Goal: Information Seeking & Learning: Learn about a topic

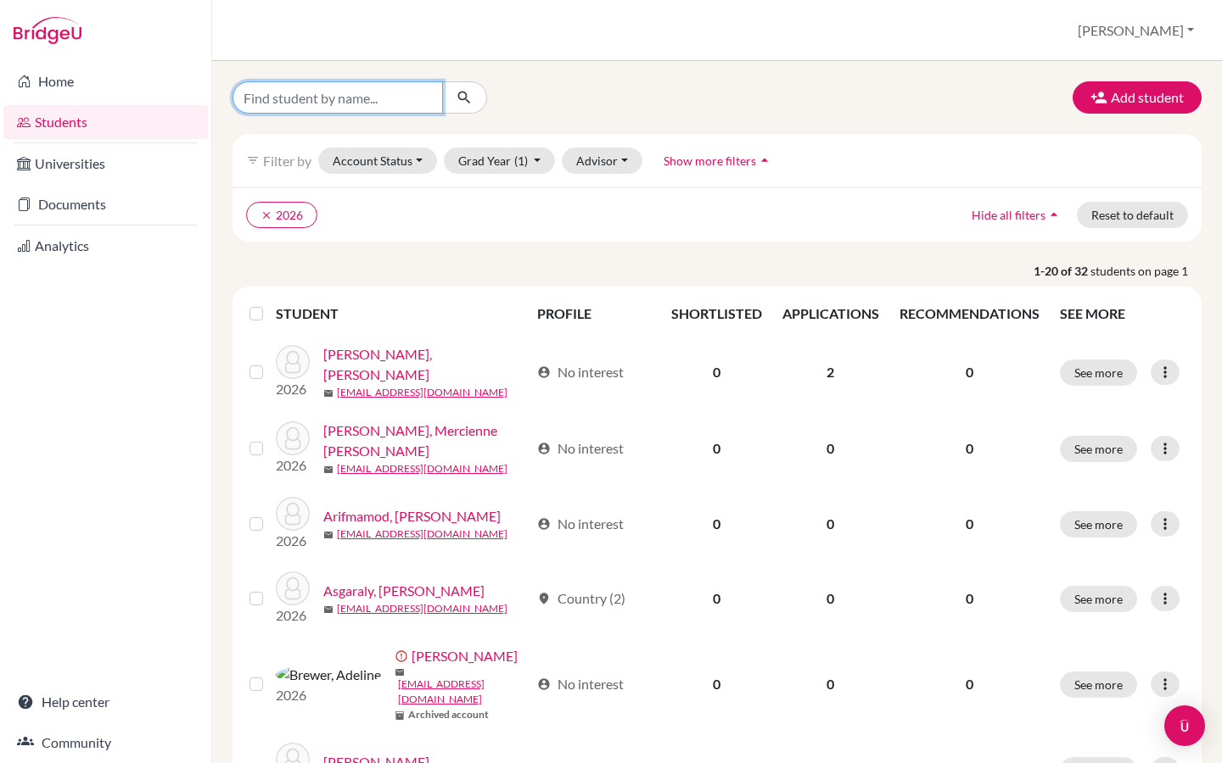
click at [298, 88] on input "Find student by name..." at bounding box center [337, 97] width 210 height 32
type input "[PERSON_NAME]"
click button "submit" at bounding box center [464, 97] width 45 height 32
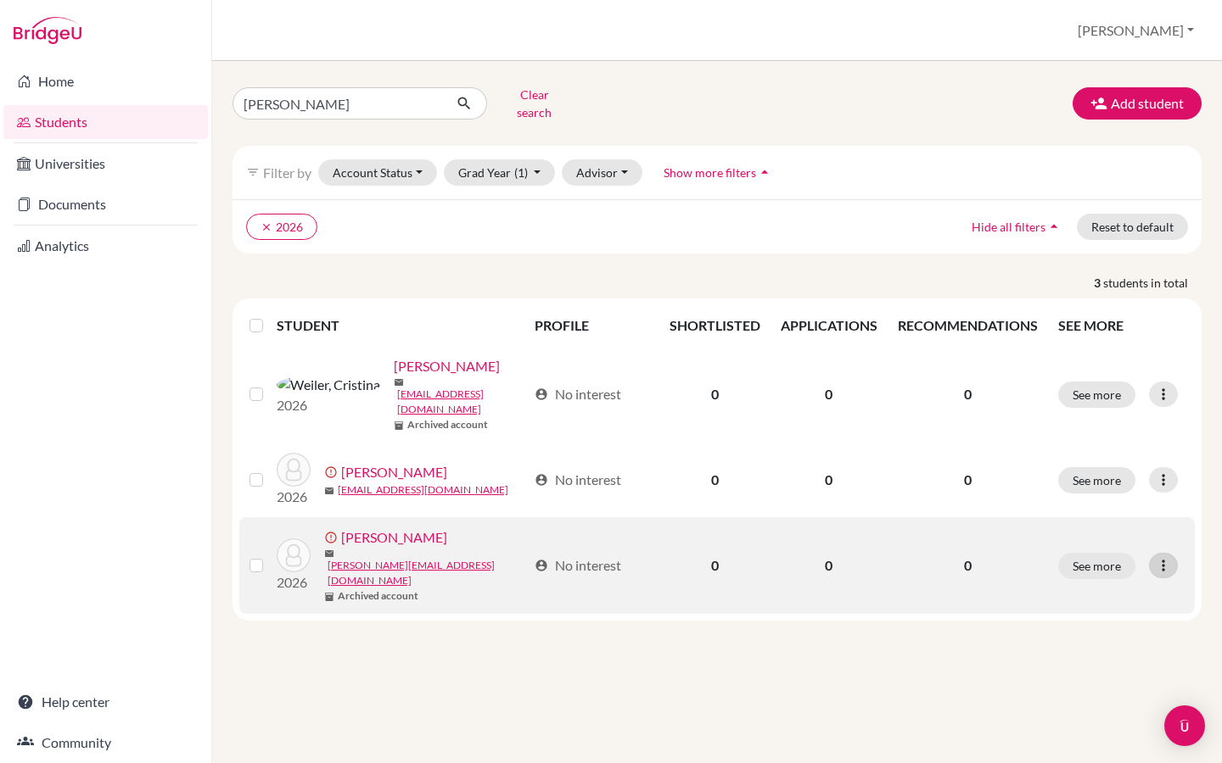
click at [1171, 557] on icon at bounding box center [1162, 565] width 17 height 17
click at [1102, 556] on button "Edit student" at bounding box center [1101, 568] width 154 height 27
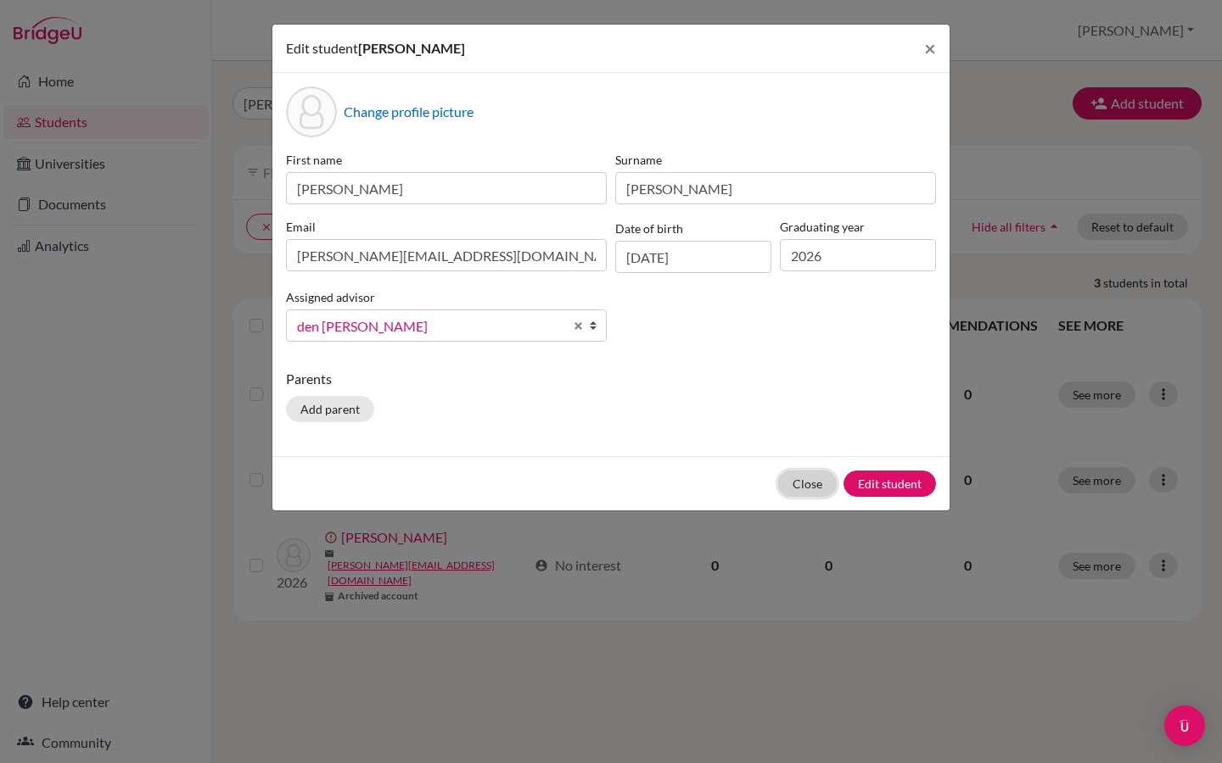
click at [798, 480] on button "Close" at bounding box center [807, 484] width 59 height 26
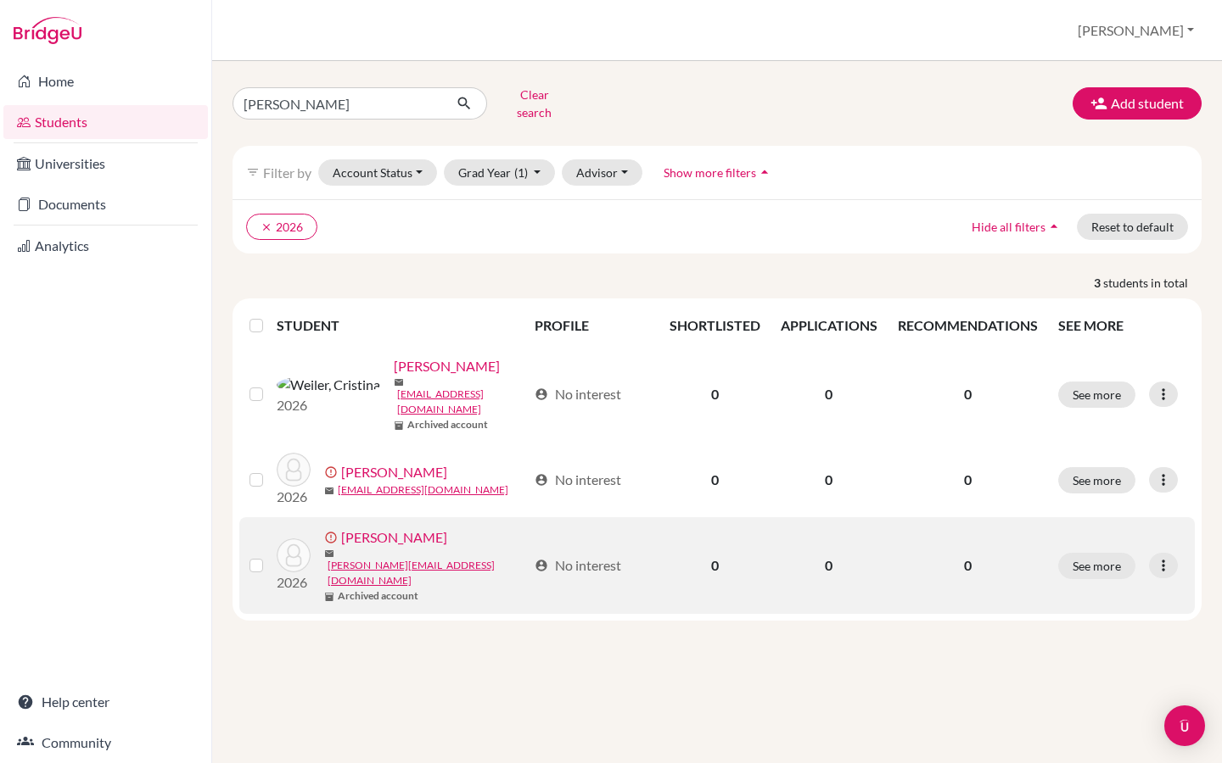
click at [270, 556] on label at bounding box center [270, 556] width 0 height 0
click at [0, 0] on input "checkbox" at bounding box center [0, 0] width 0 height 0
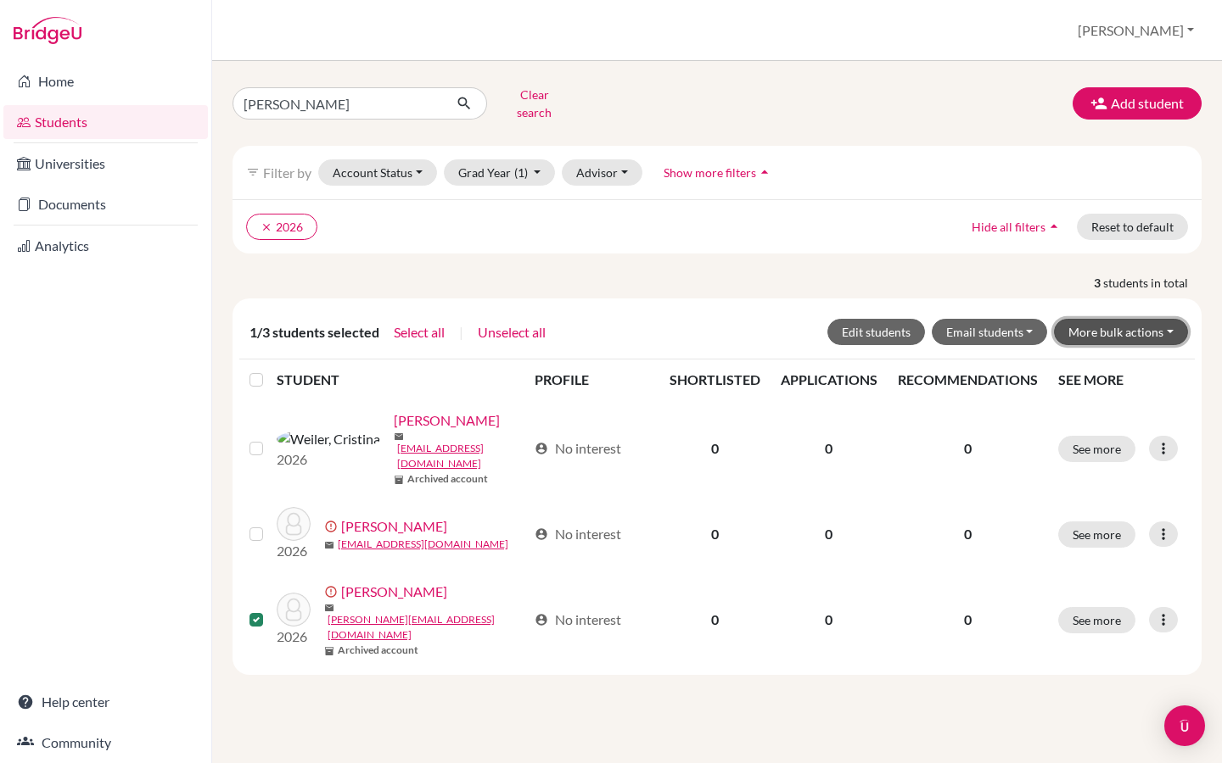
click at [1172, 324] on button "More bulk actions" at bounding box center [1121, 332] width 134 height 26
click at [1099, 383] on button "Unarchive" at bounding box center [1110, 395] width 154 height 27
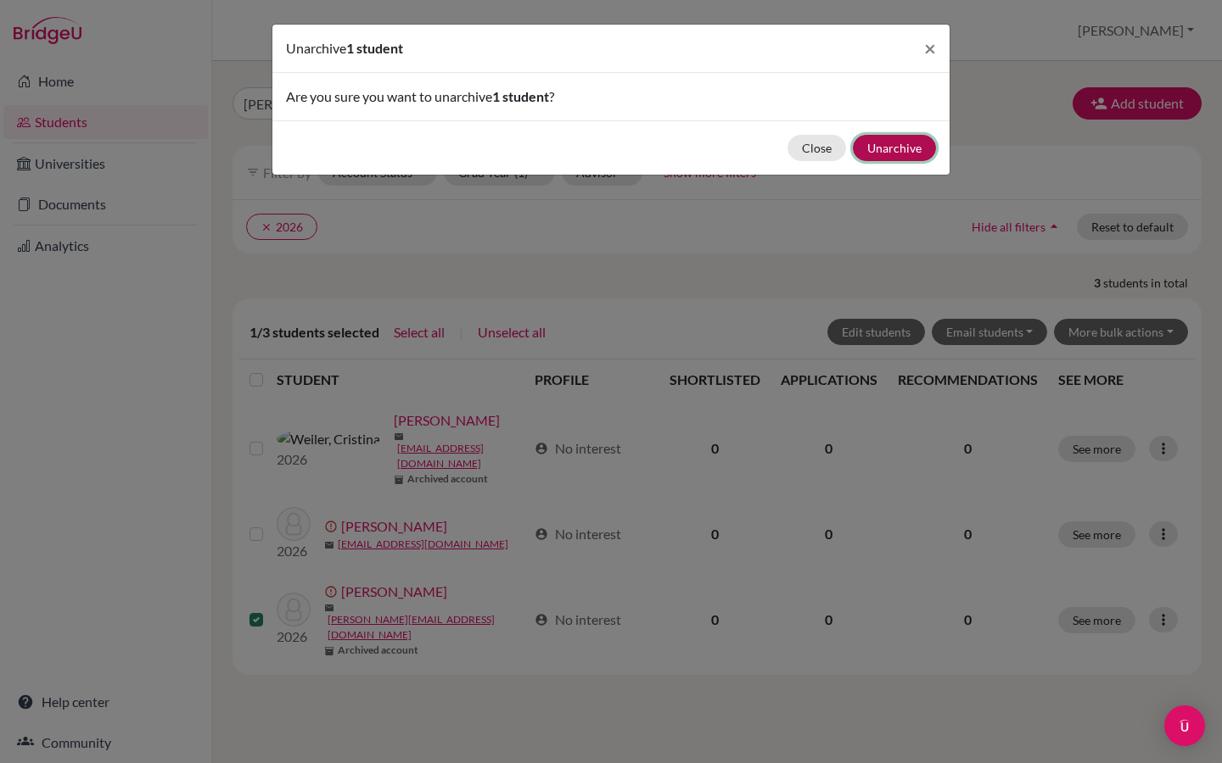
click at [917, 151] on button "Unarchive" at bounding box center [894, 148] width 83 height 26
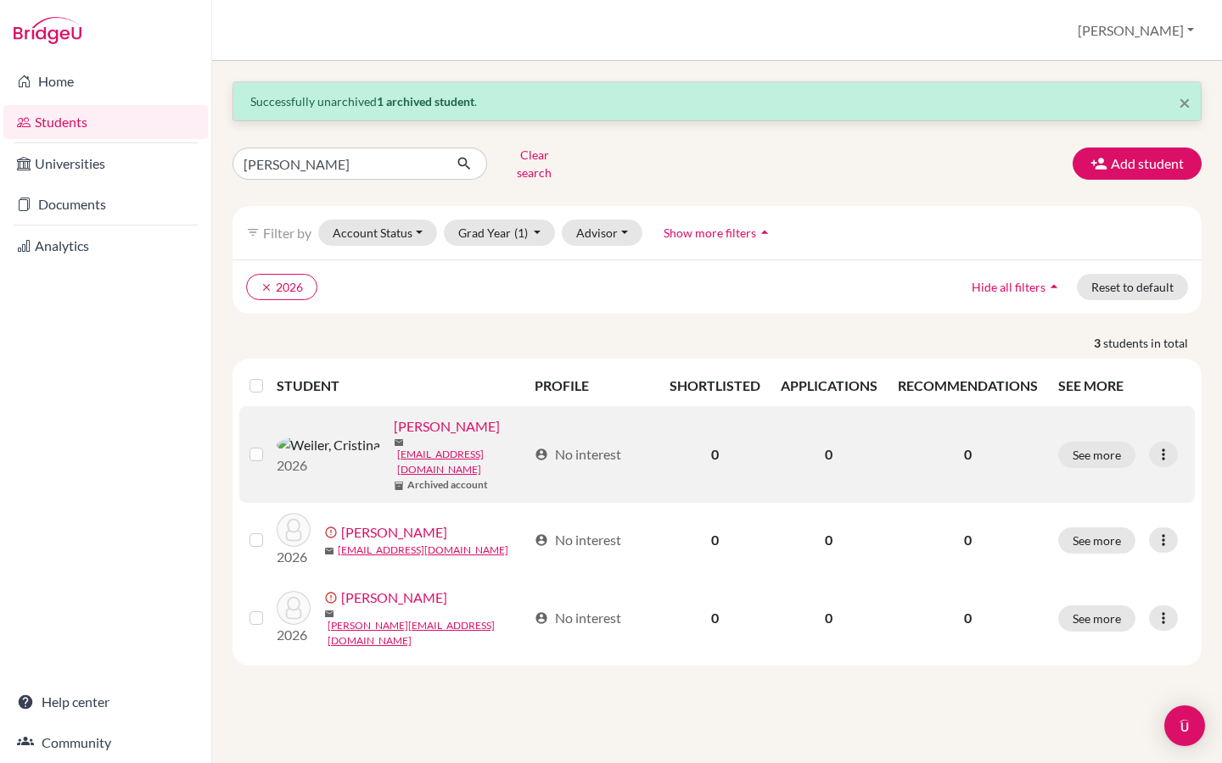
click at [270, 444] on label at bounding box center [270, 444] width 0 height 0
click at [0, 0] on input "checkbox" at bounding box center [0, 0] width 0 height 0
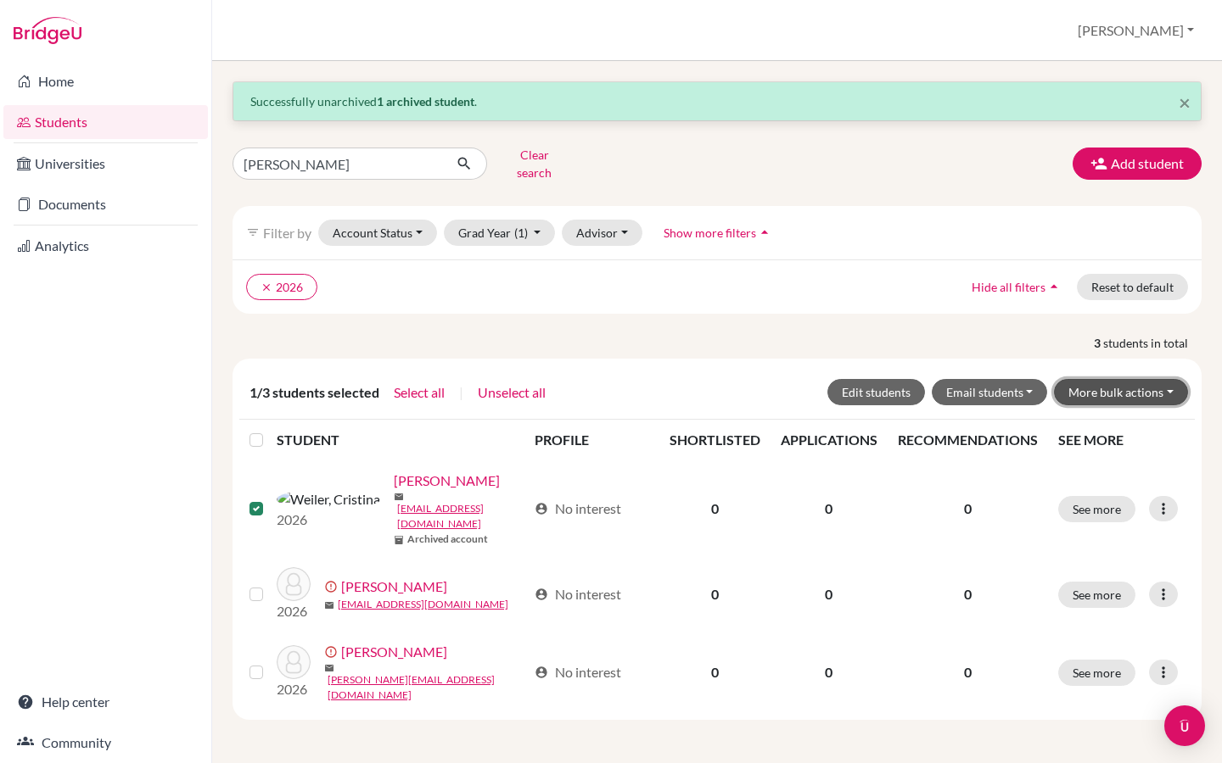
click at [1154, 380] on button "More bulk actions" at bounding box center [1121, 392] width 134 height 26
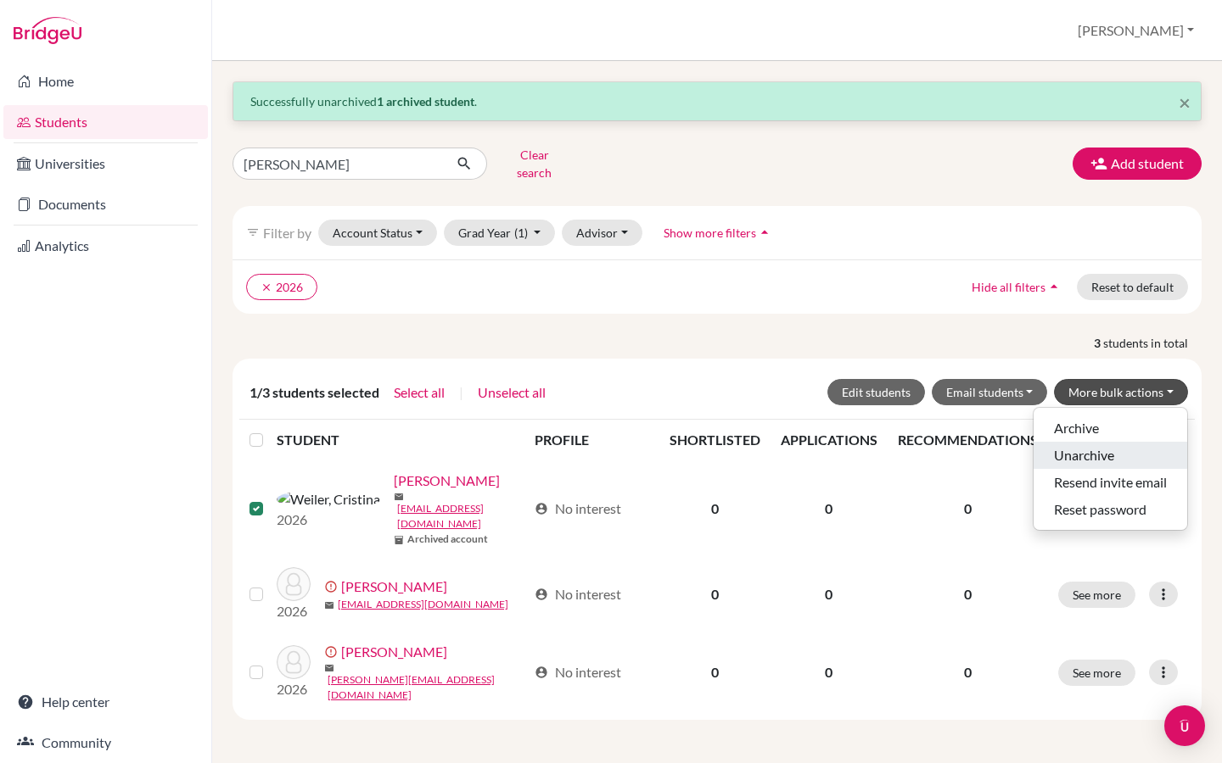
click at [1115, 442] on button "Unarchive" at bounding box center [1110, 455] width 154 height 27
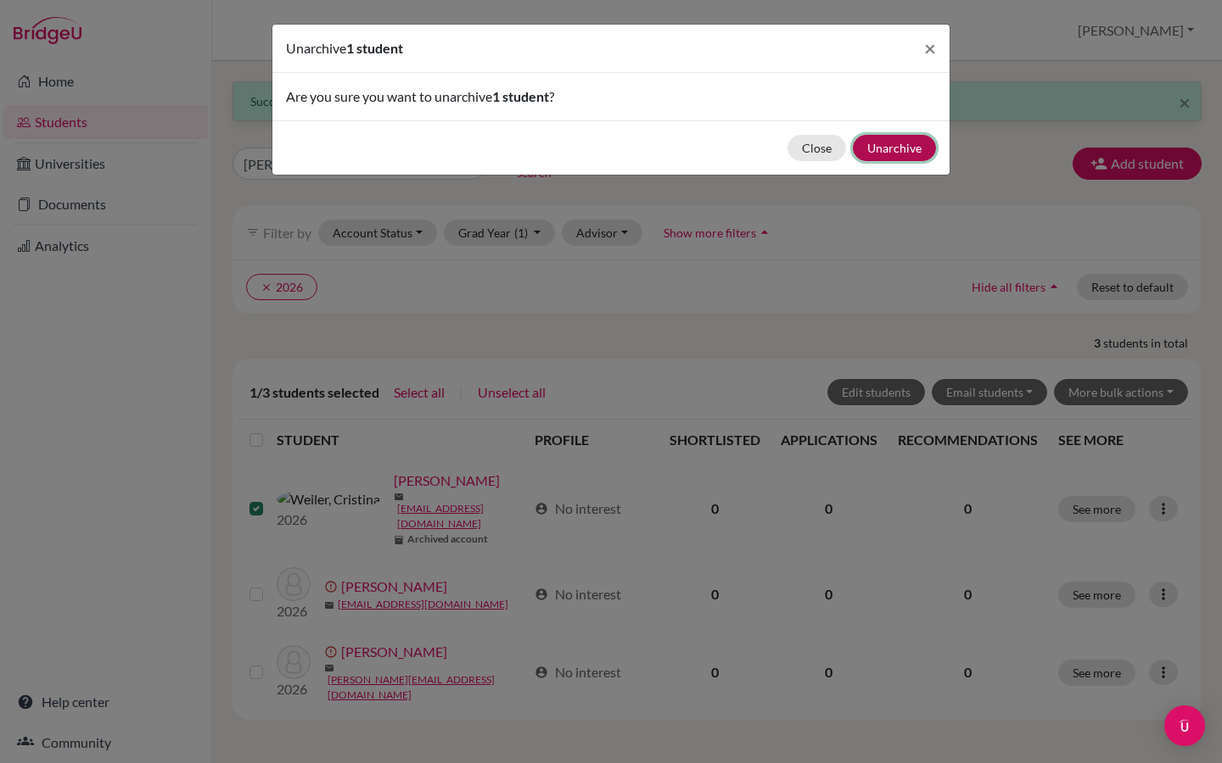
click at [895, 149] on button "Unarchive" at bounding box center [894, 148] width 83 height 26
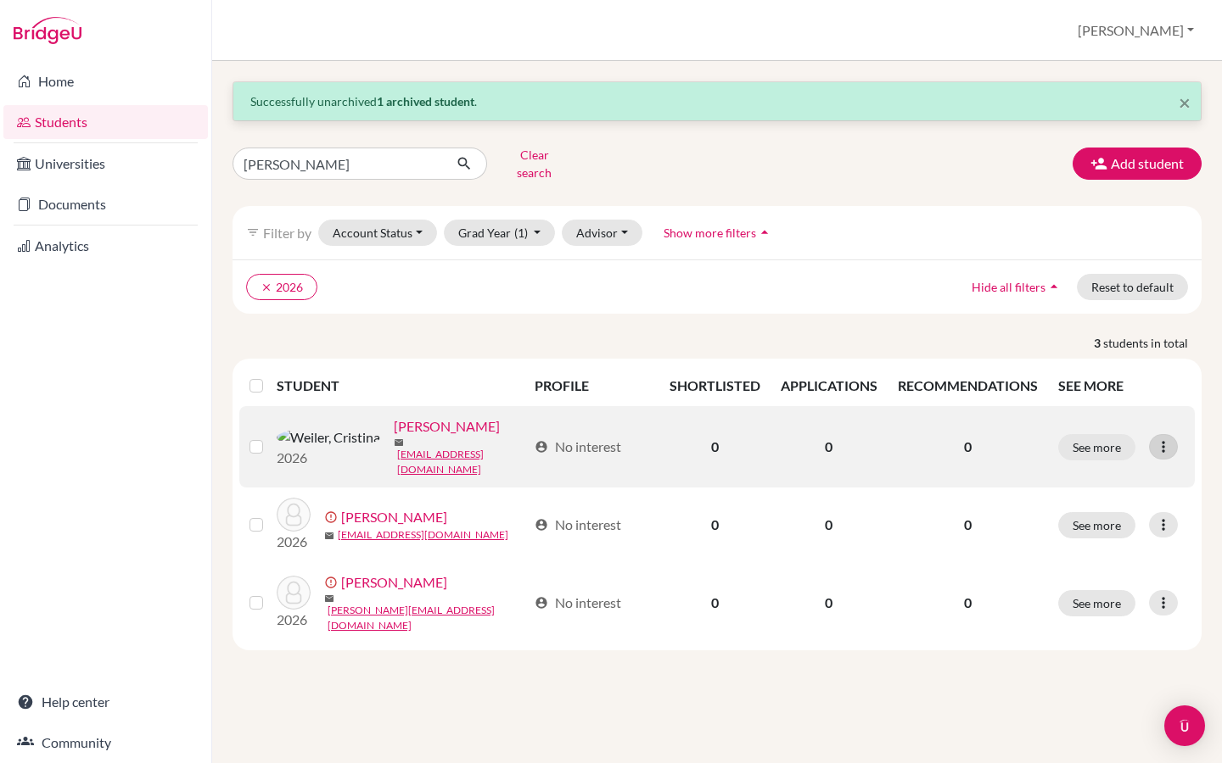
click at [1175, 434] on div at bounding box center [1163, 446] width 29 height 25
click at [1109, 434] on button "See more" at bounding box center [1096, 447] width 77 height 26
click at [1110, 434] on button "See more" at bounding box center [1096, 447] width 77 height 26
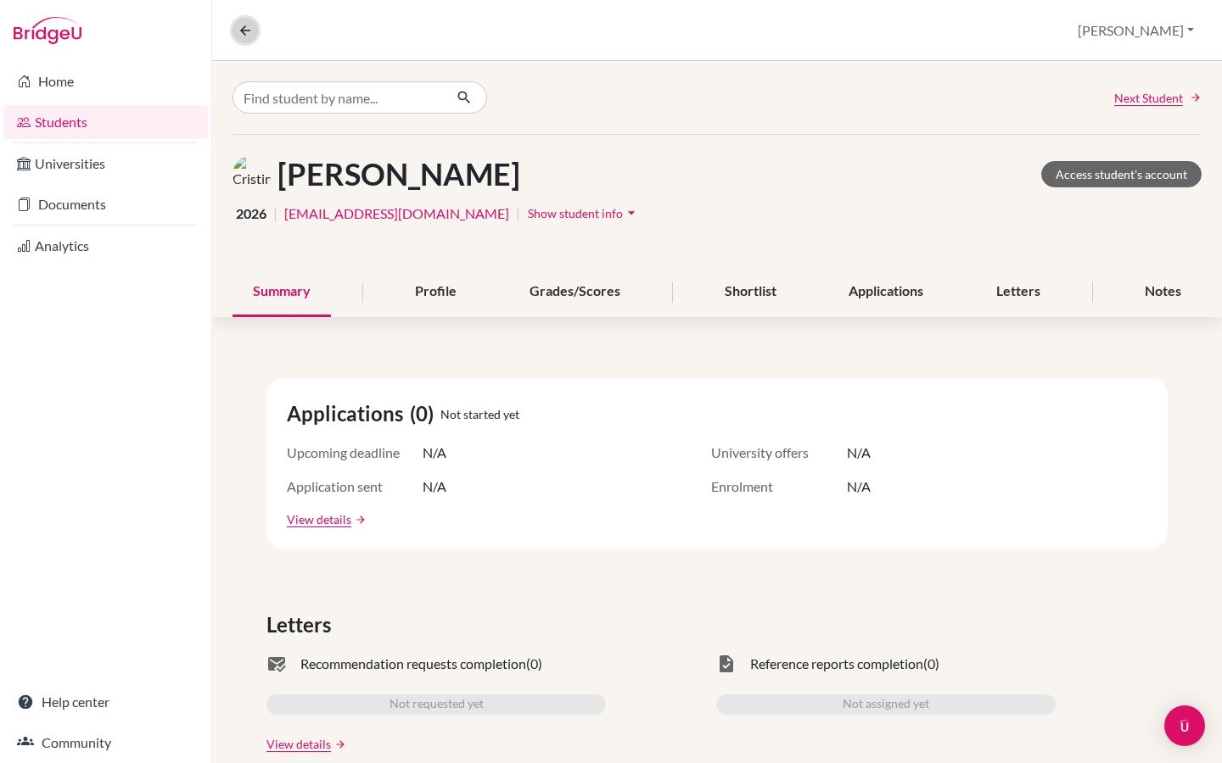
click at [233, 30] on button at bounding box center [244, 30] width 25 height 25
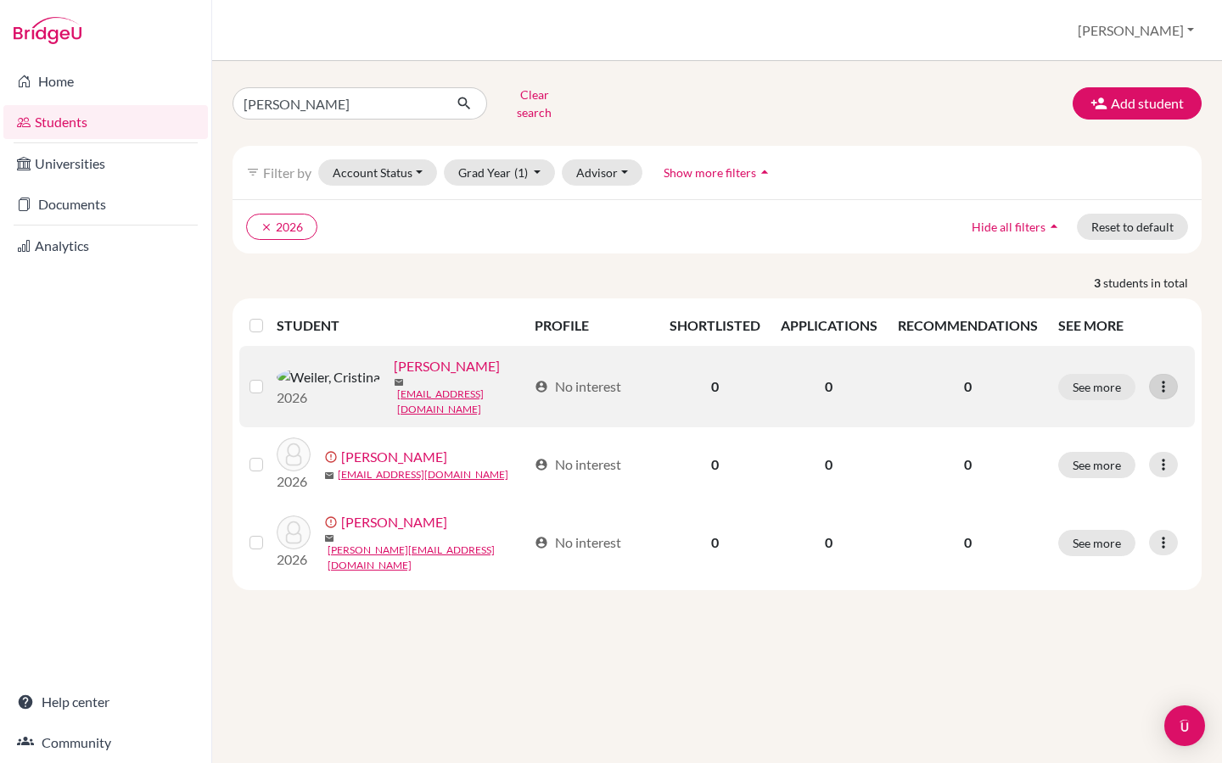
click at [1166, 378] on icon at bounding box center [1162, 386] width 17 height 17
click at [1123, 433] on button "Send Message" at bounding box center [1091, 446] width 134 height 27
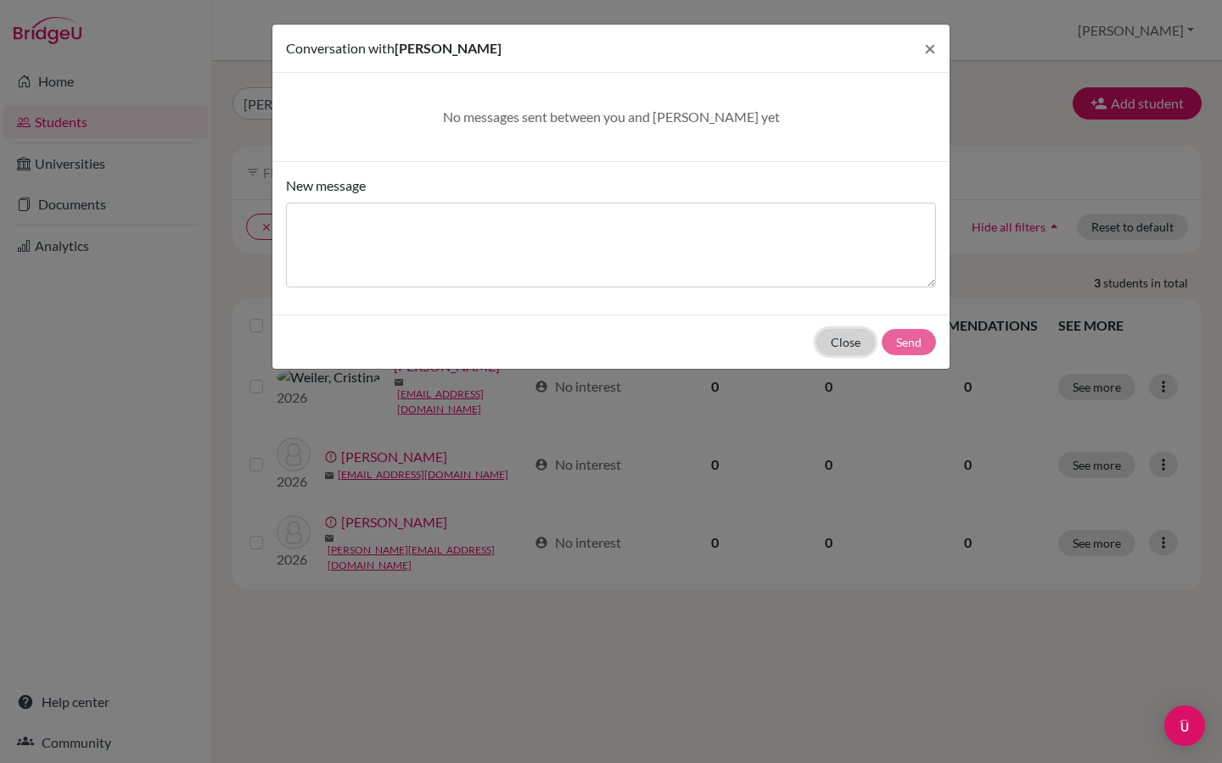
click at [858, 343] on button "Close" at bounding box center [845, 342] width 59 height 26
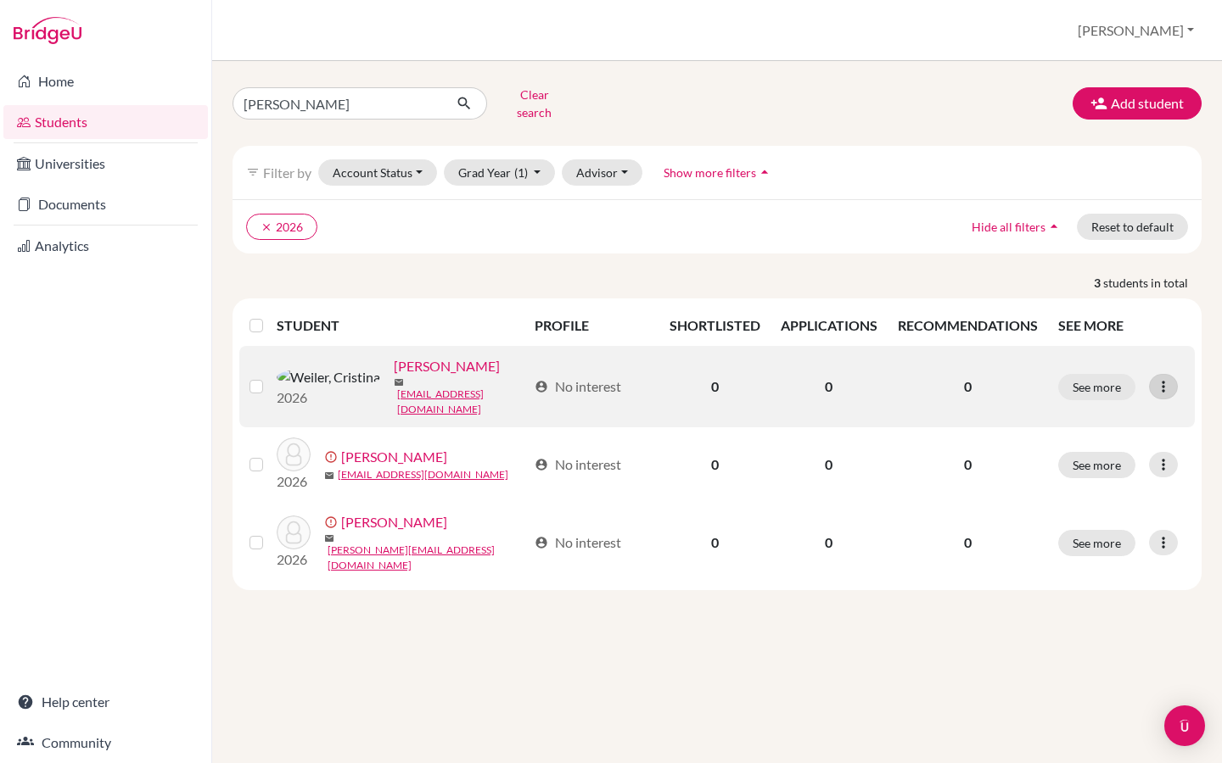
click at [1163, 378] on icon at bounding box center [1162, 386] width 17 height 17
click at [1087, 437] on button "Send Message" at bounding box center [1091, 446] width 134 height 27
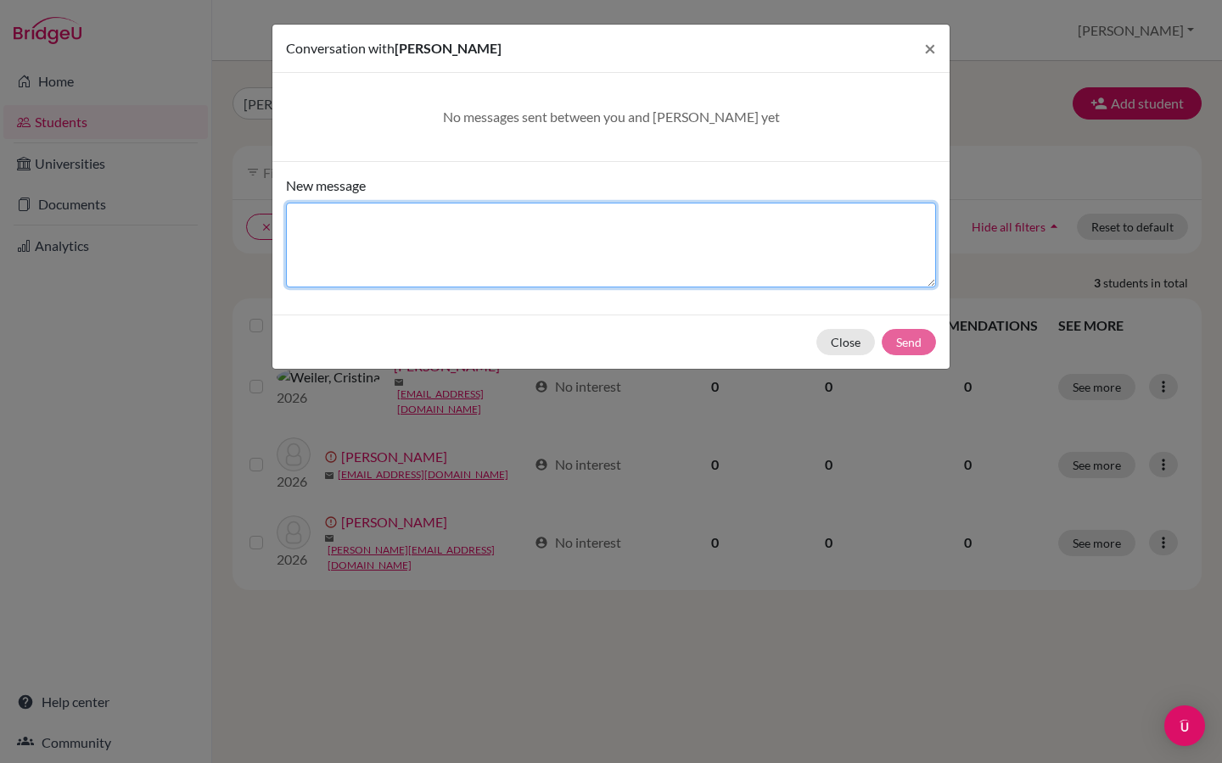
click at [495, 237] on textarea "New message" at bounding box center [611, 245] width 650 height 85
type textarea "Hi Nina,"
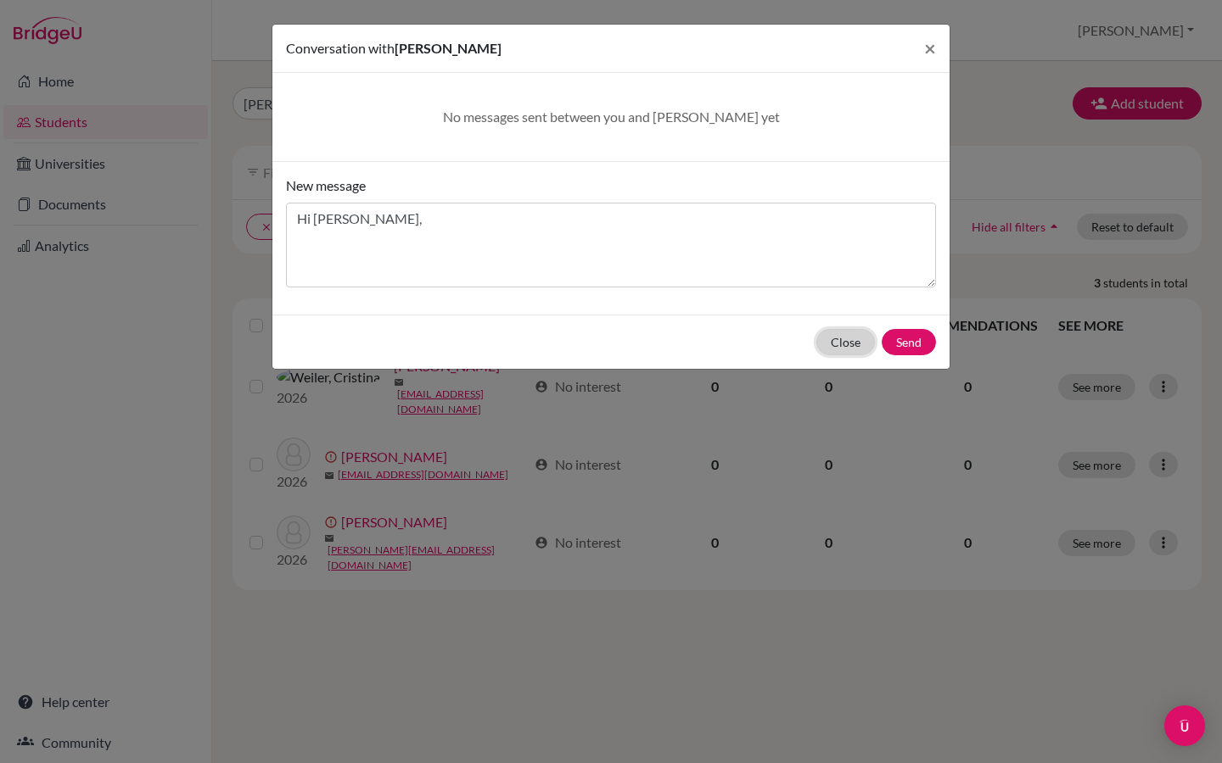
click at [841, 340] on button "Close" at bounding box center [845, 342] width 59 height 26
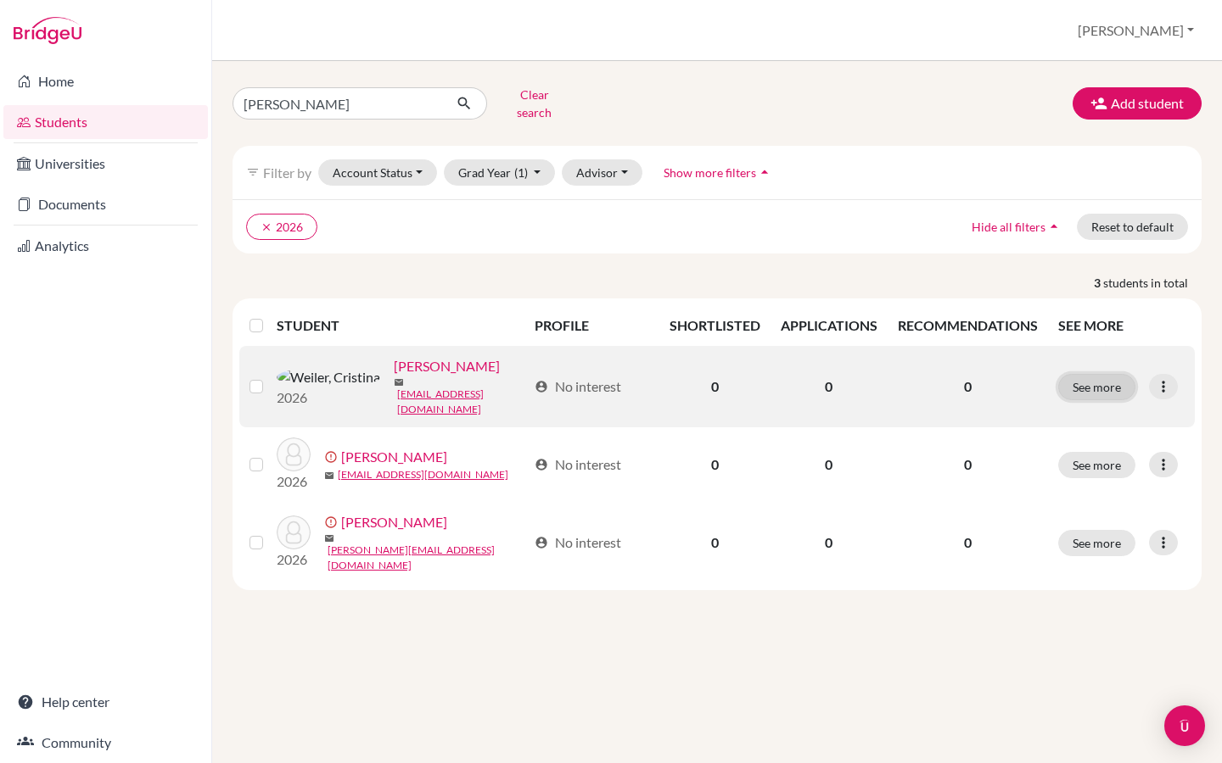
click at [1109, 374] on button "See more" at bounding box center [1096, 387] width 77 height 26
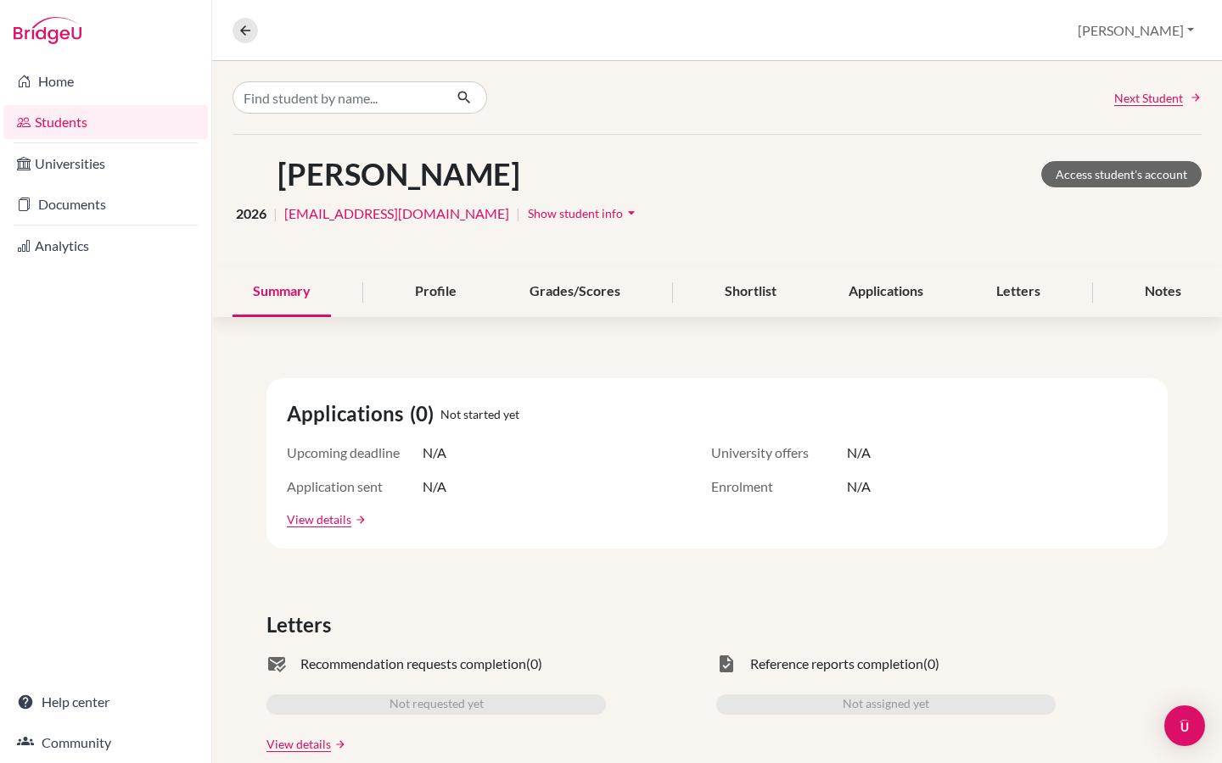
scroll to position [729, 0]
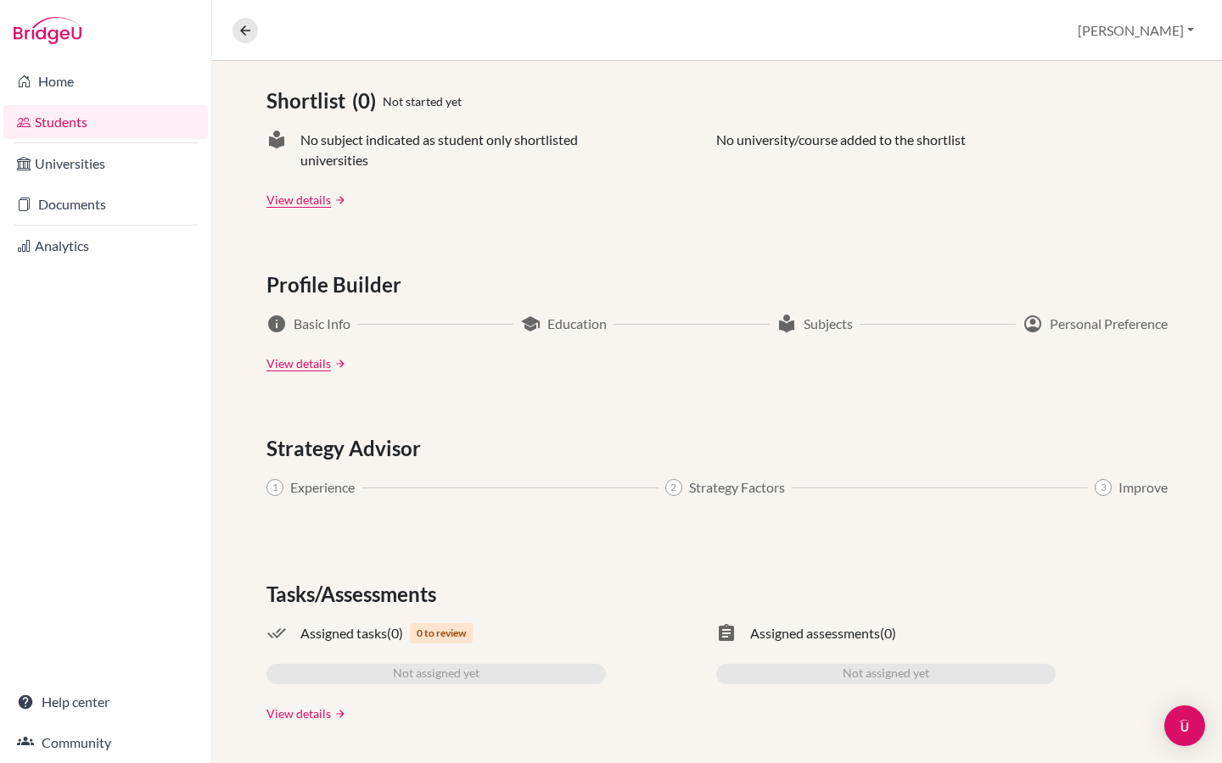
click at [302, 713] on link "View details" at bounding box center [298, 714] width 64 height 18
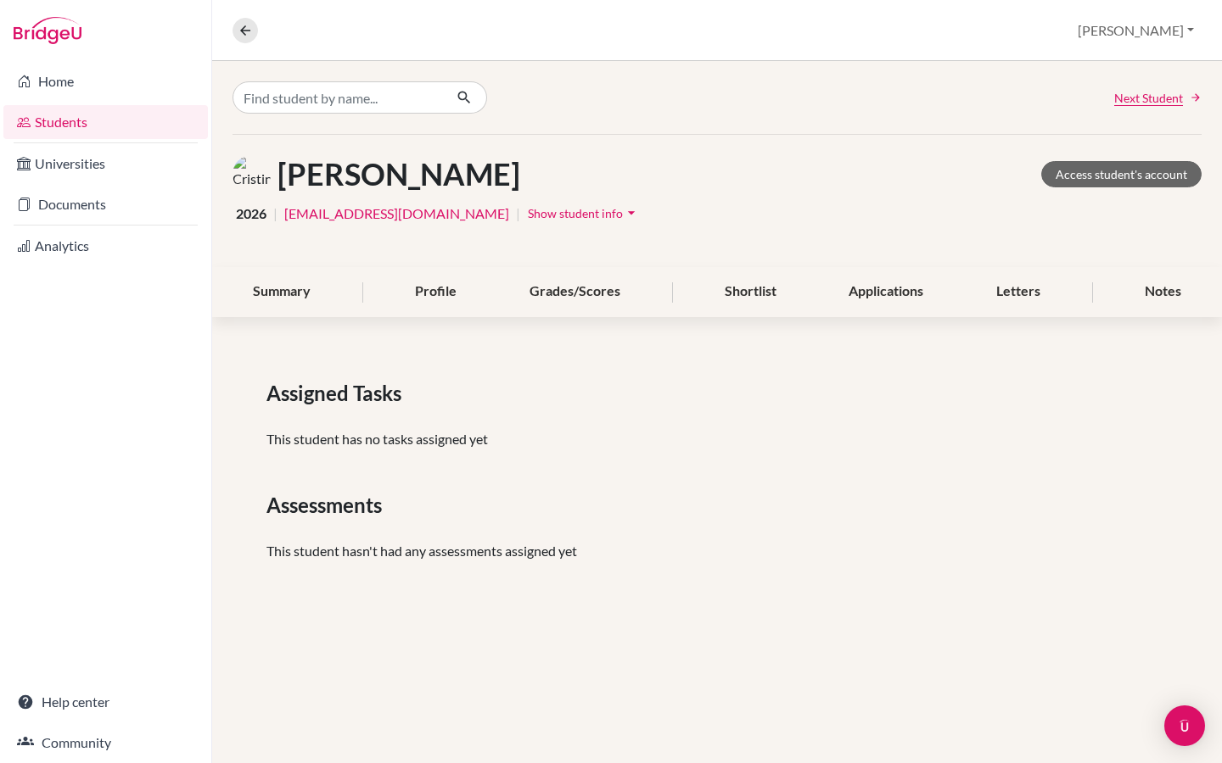
click at [623, 211] on icon "arrow_drop_down" at bounding box center [631, 212] width 17 height 17
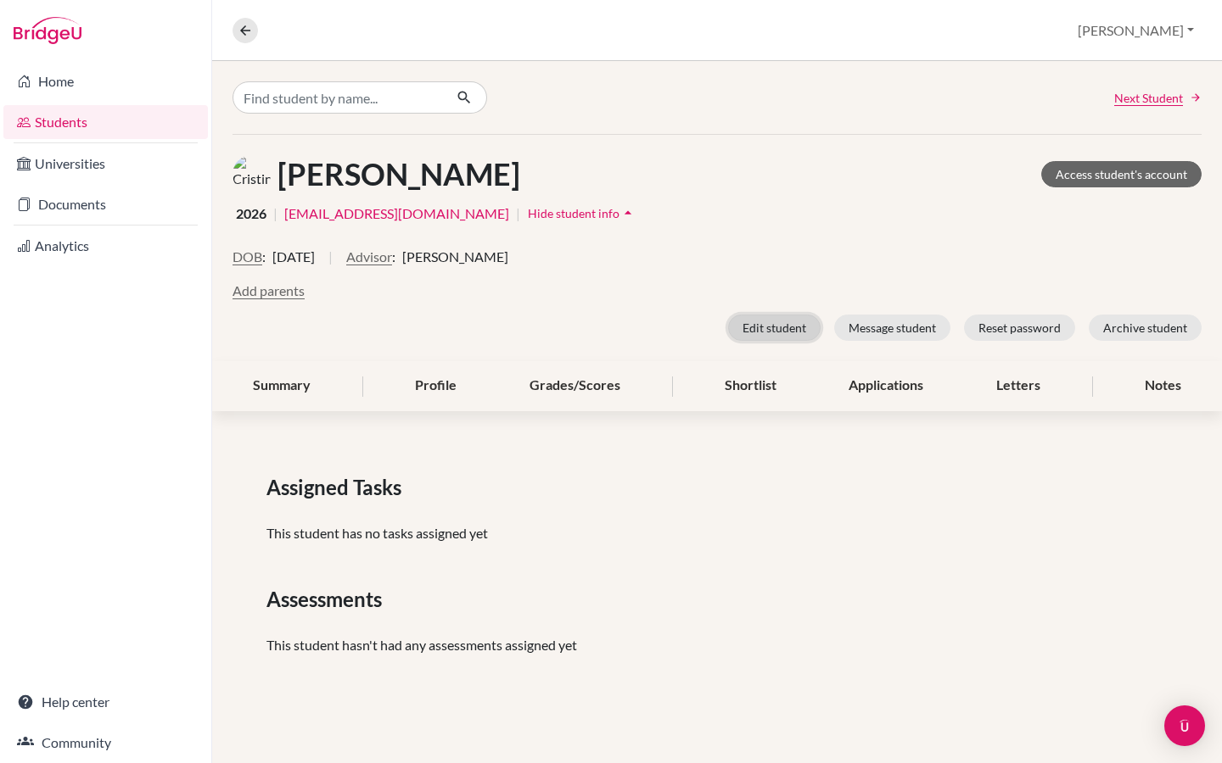
click at [791, 325] on button "Edit student" at bounding box center [774, 328] width 92 height 26
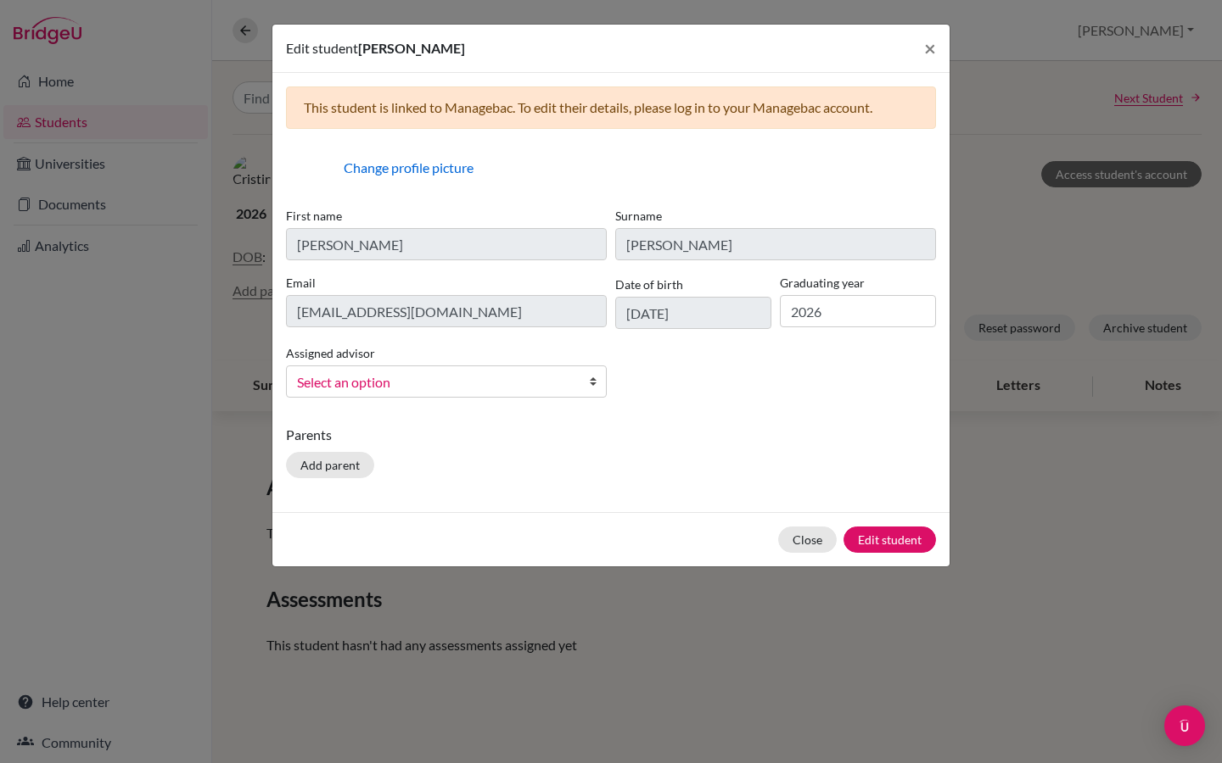
click at [589, 379] on b at bounding box center [597, 381] width 17 height 31
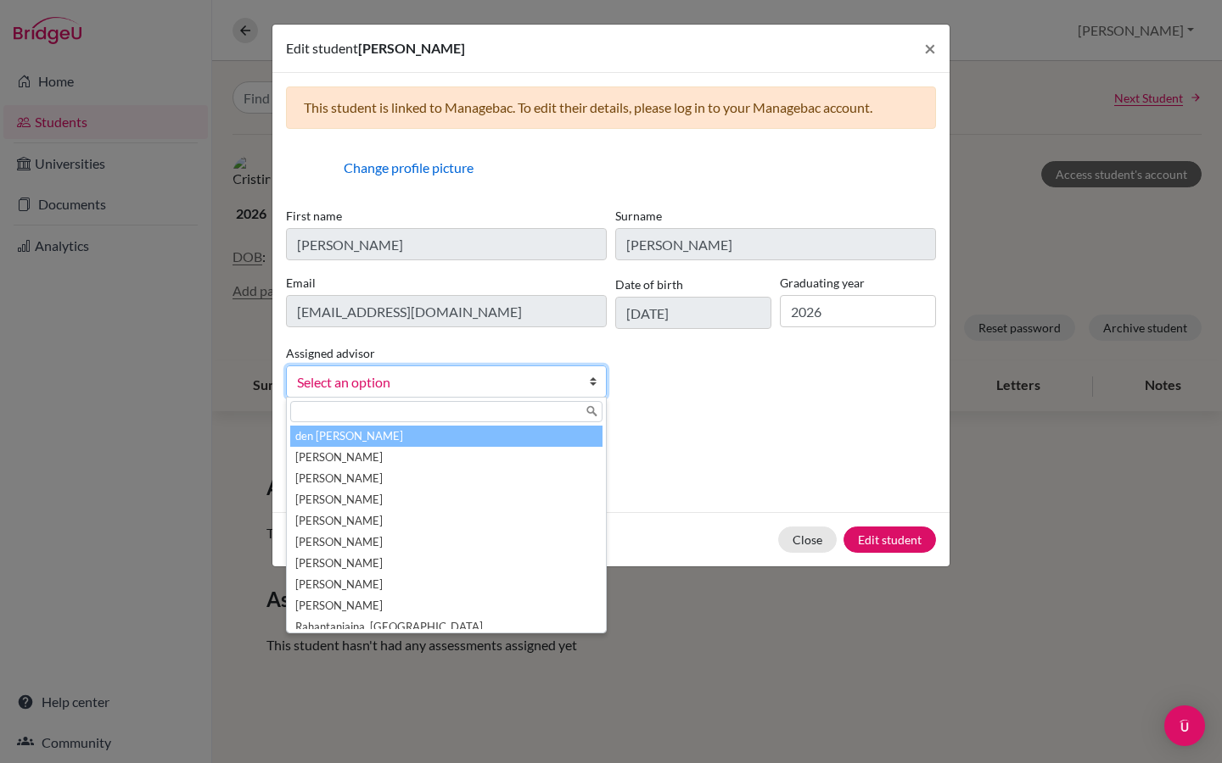
click at [361, 439] on li "den Otter, Vera" at bounding box center [446, 436] width 312 height 21
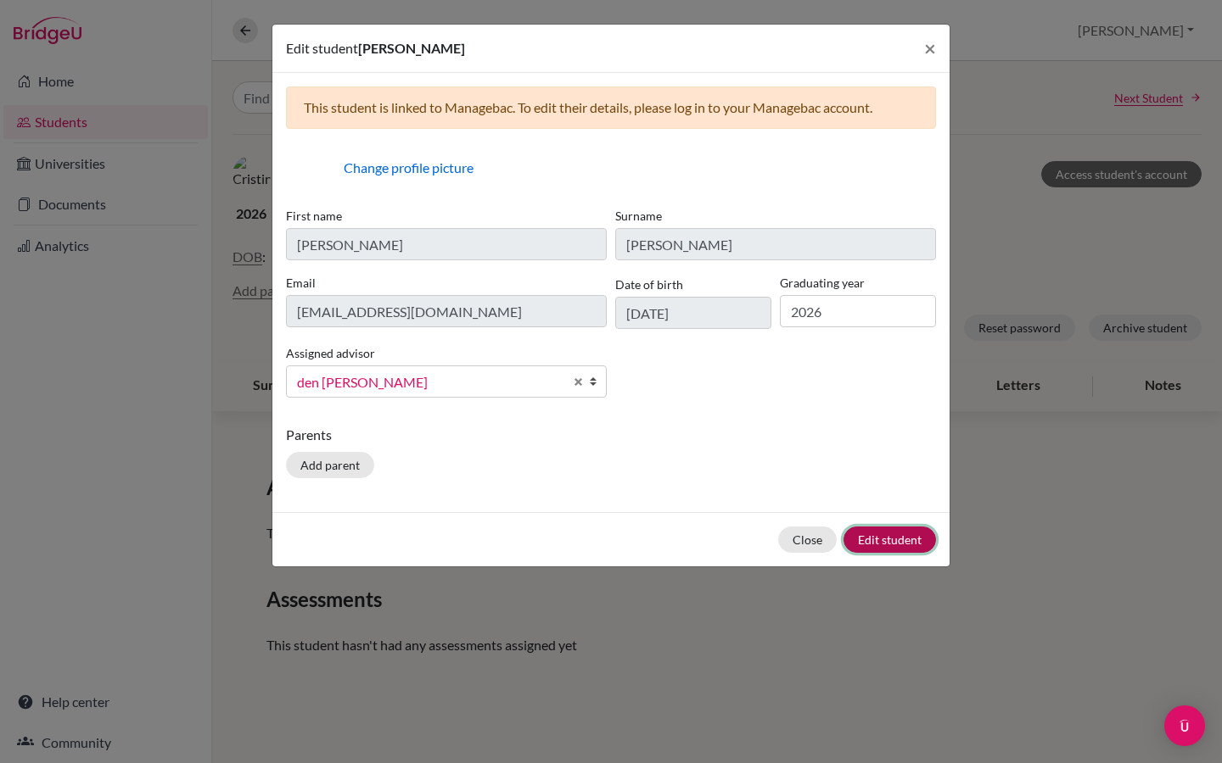
click at [878, 543] on button "Edit student" at bounding box center [889, 540] width 92 height 26
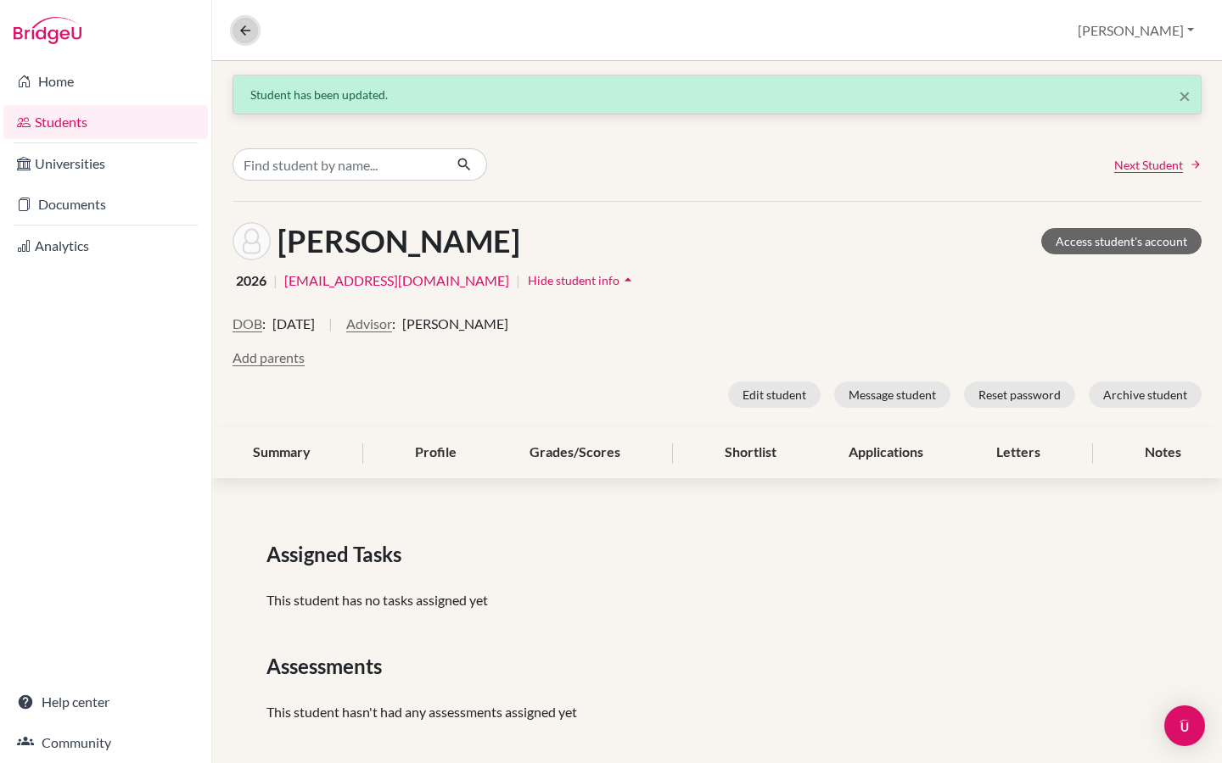
click at [242, 36] on icon at bounding box center [245, 30] width 15 height 15
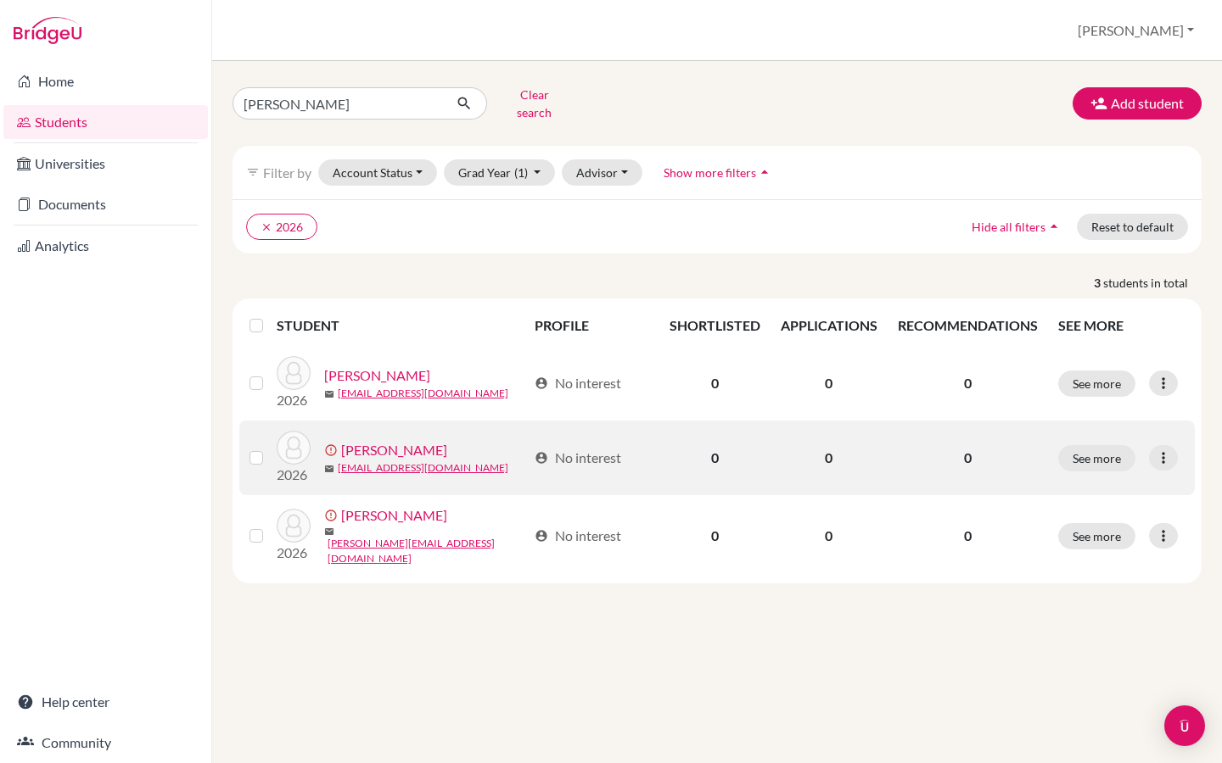
click at [270, 448] on label at bounding box center [270, 448] width 0 height 0
click at [0, 0] on input "checkbox" at bounding box center [0, 0] width 0 height 0
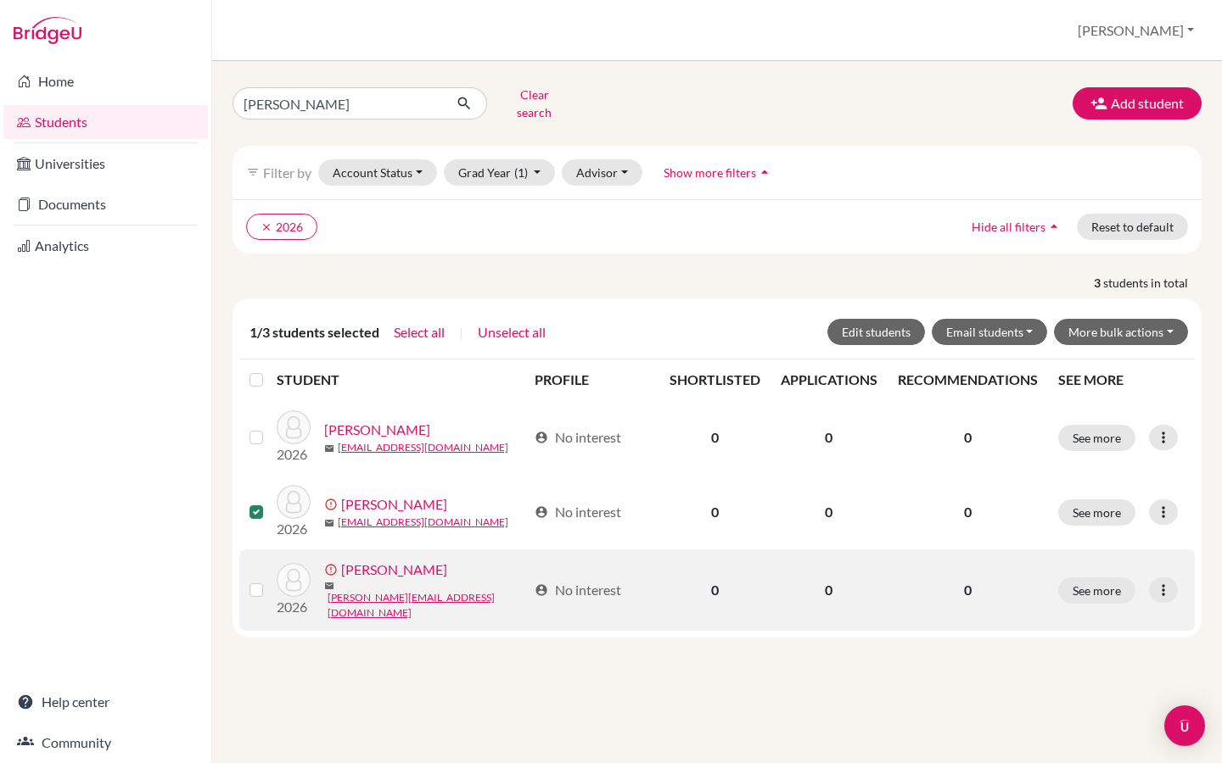
click at [270, 580] on label at bounding box center [270, 580] width 0 height 0
click at [0, 0] on input "checkbox" at bounding box center [0, 0] width 0 height 0
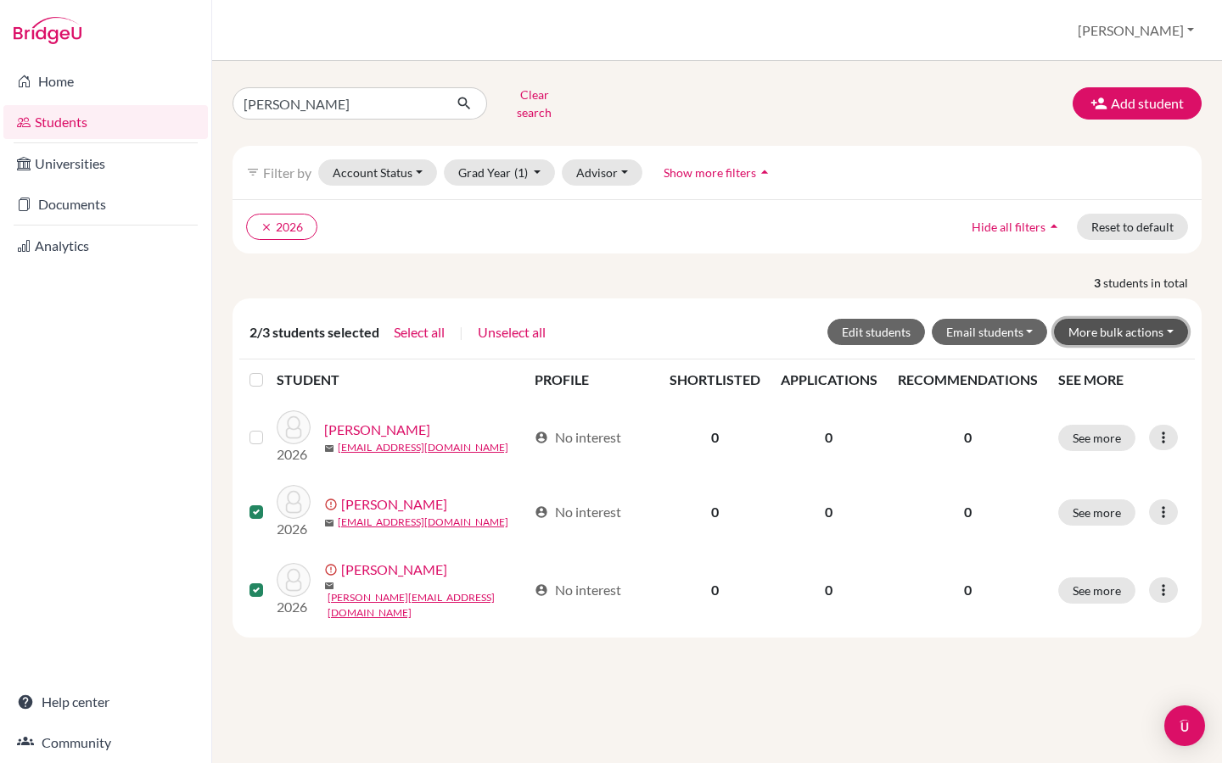
click at [1171, 319] on button "More bulk actions" at bounding box center [1121, 332] width 134 height 26
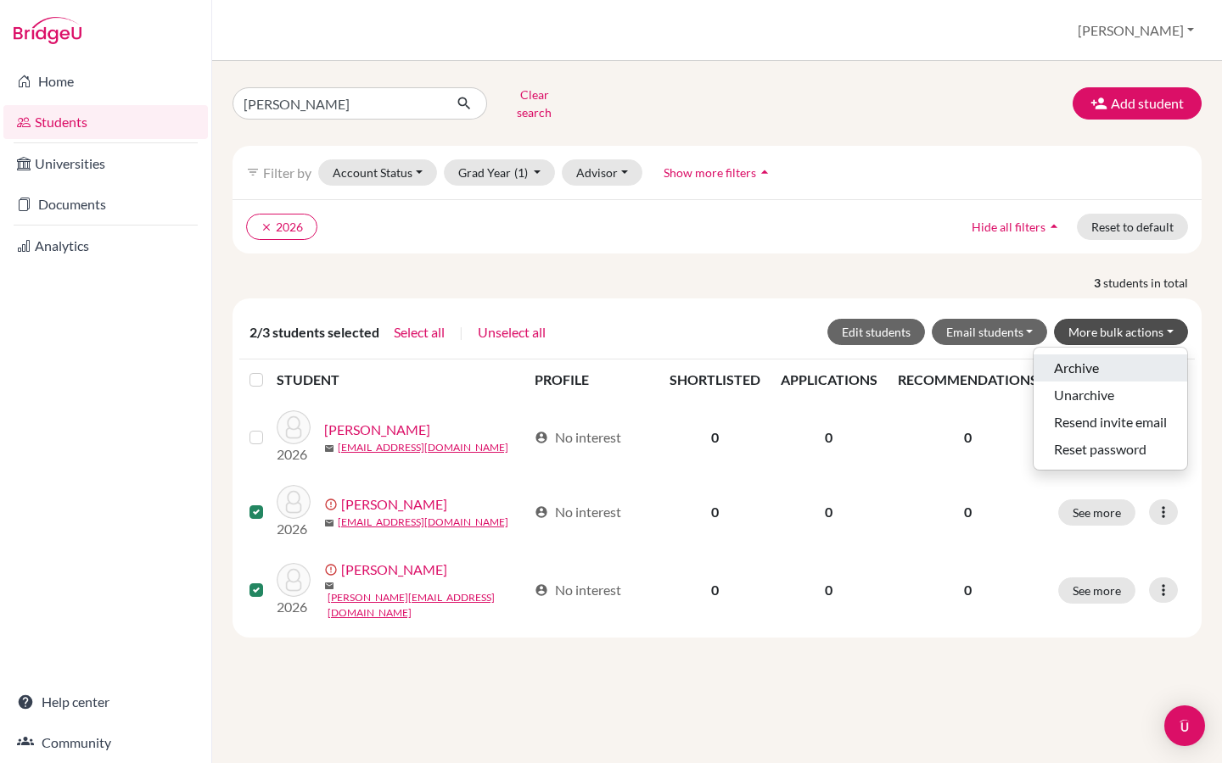
click at [1107, 356] on button "Archive" at bounding box center [1110, 368] width 154 height 27
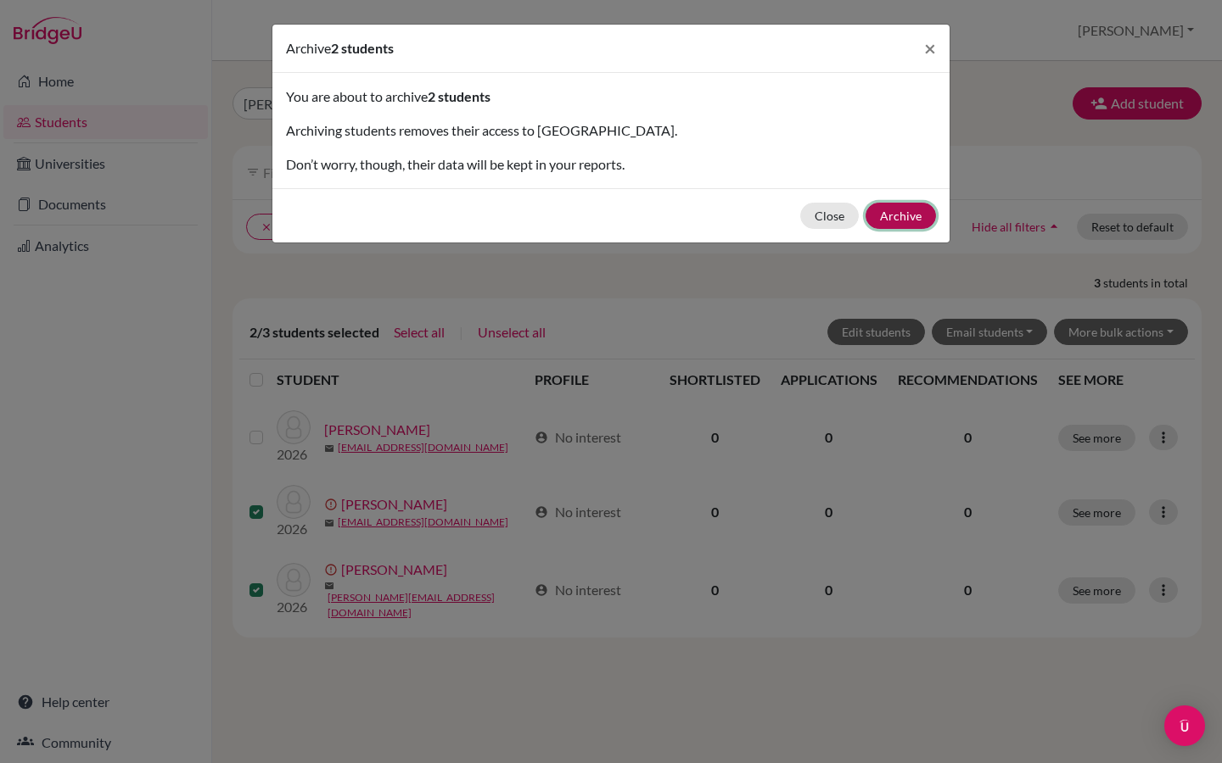
click at [902, 211] on button "Archive" at bounding box center [900, 216] width 70 height 26
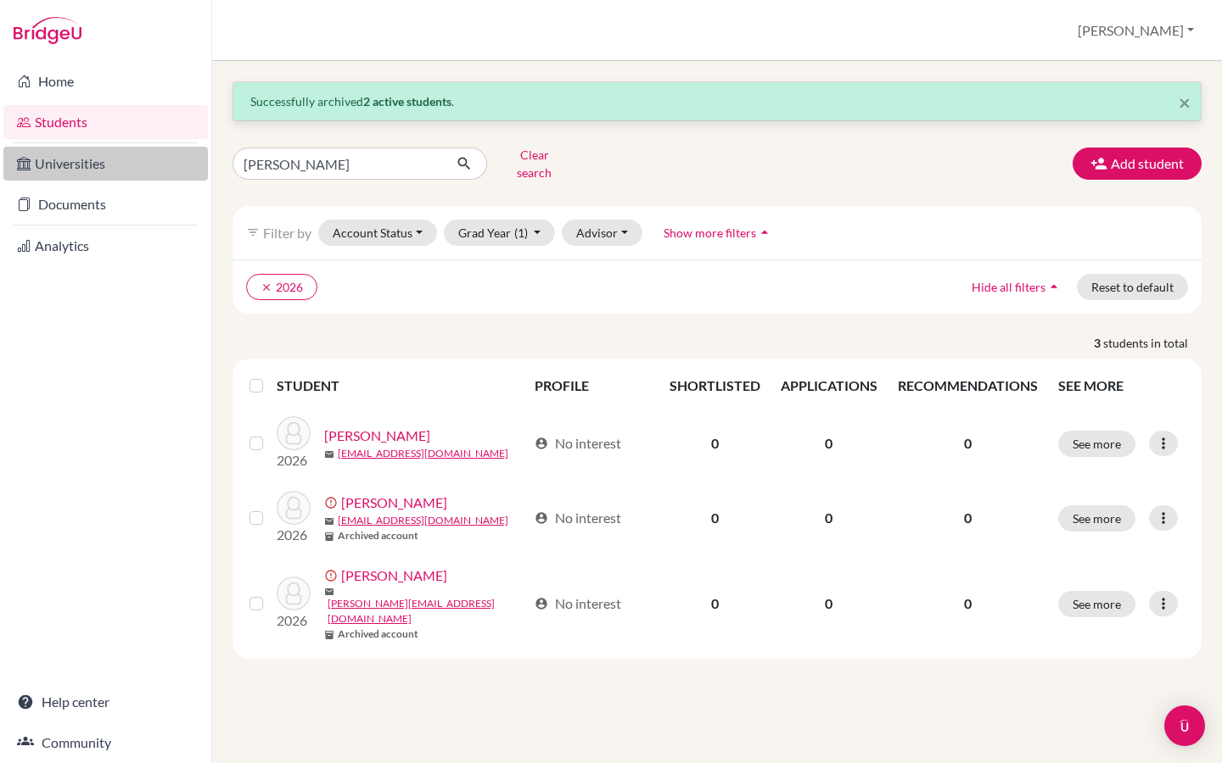
click at [83, 161] on link "Universities" at bounding box center [105, 164] width 204 height 34
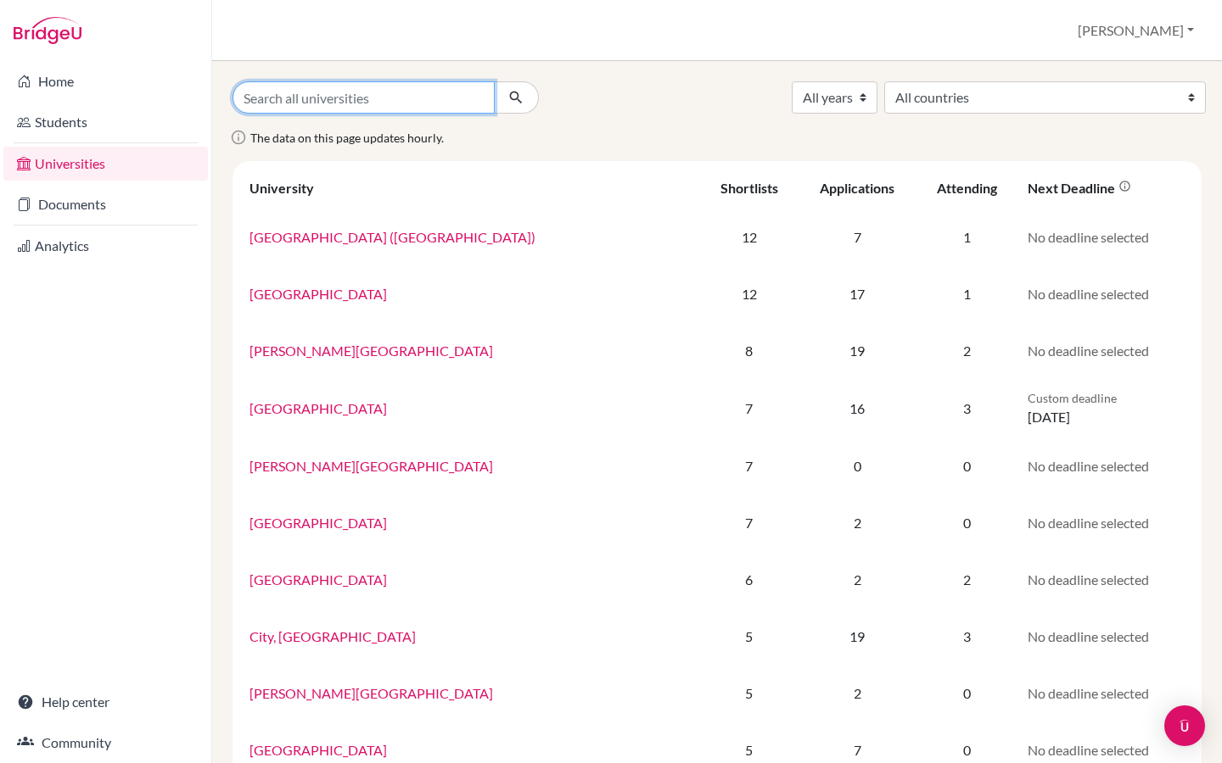
click at [305, 102] on input "Search all universities" at bounding box center [363, 97] width 262 height 32
type input "byu"
click at [494, 81] on button "submit" at bounding box center [516, 97] width 45 height 32
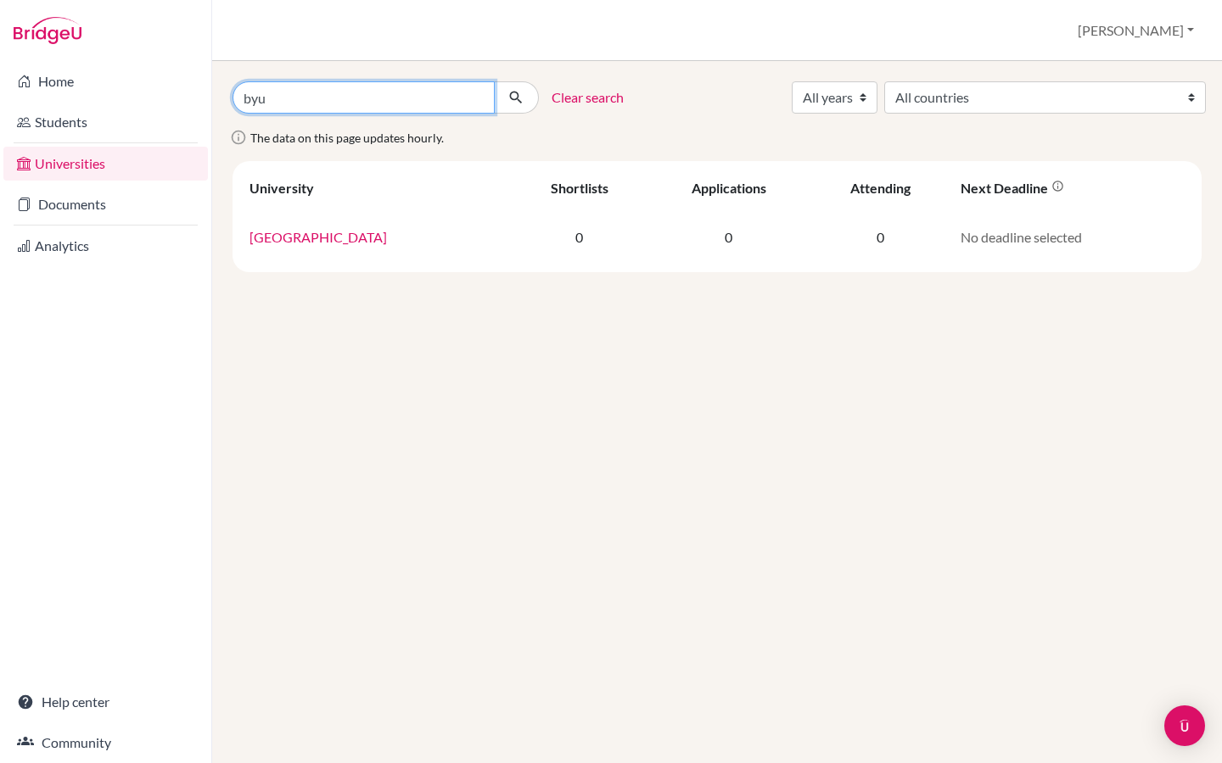
drag, startPoint x: 286, startPoint y: 103, endPoint x: 231, endPoint y: 109, distance: 55.6
click at [231, 109] on div "byu" at bounding box center [386, 97] width 332 height 32
type input "b"
click at [1183, 724] on img "Open Intercom Messenger" at bounding box center [1184, 726] width 22 height 22
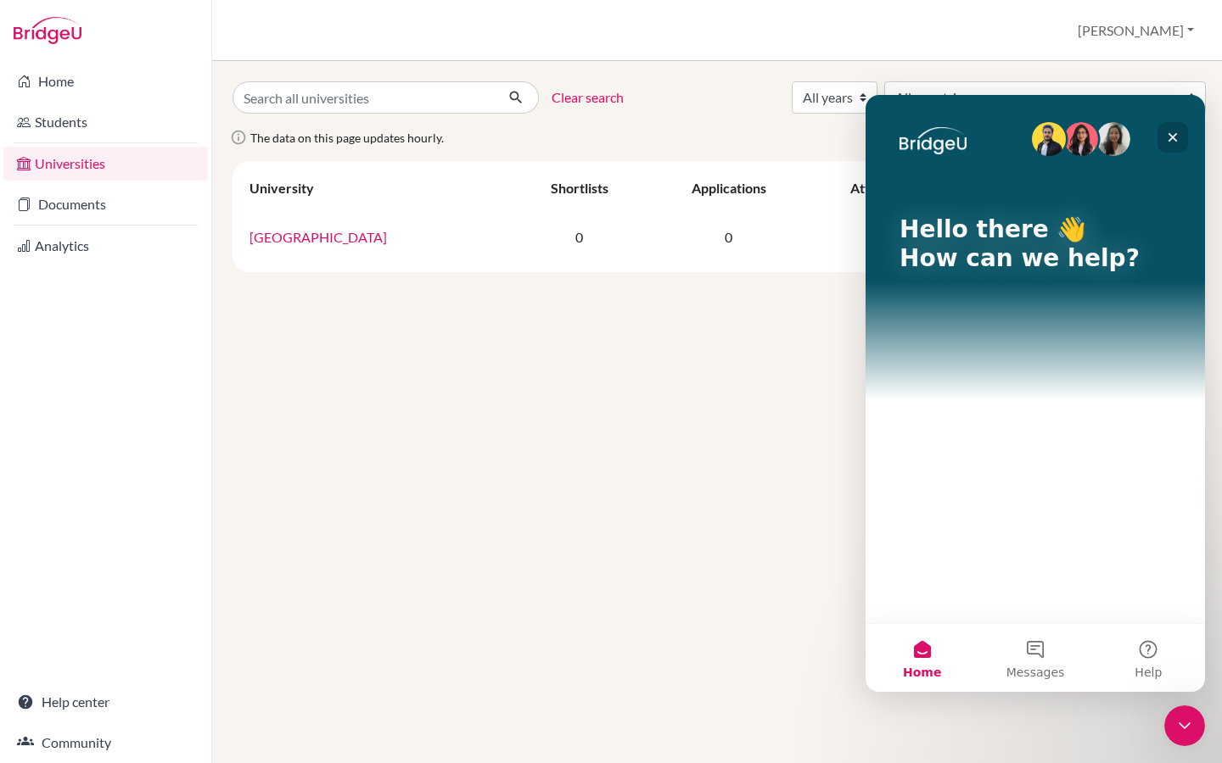
click at [1178, 136] on icon "Close" at bounding box center [1173, 138] width 14 height 14
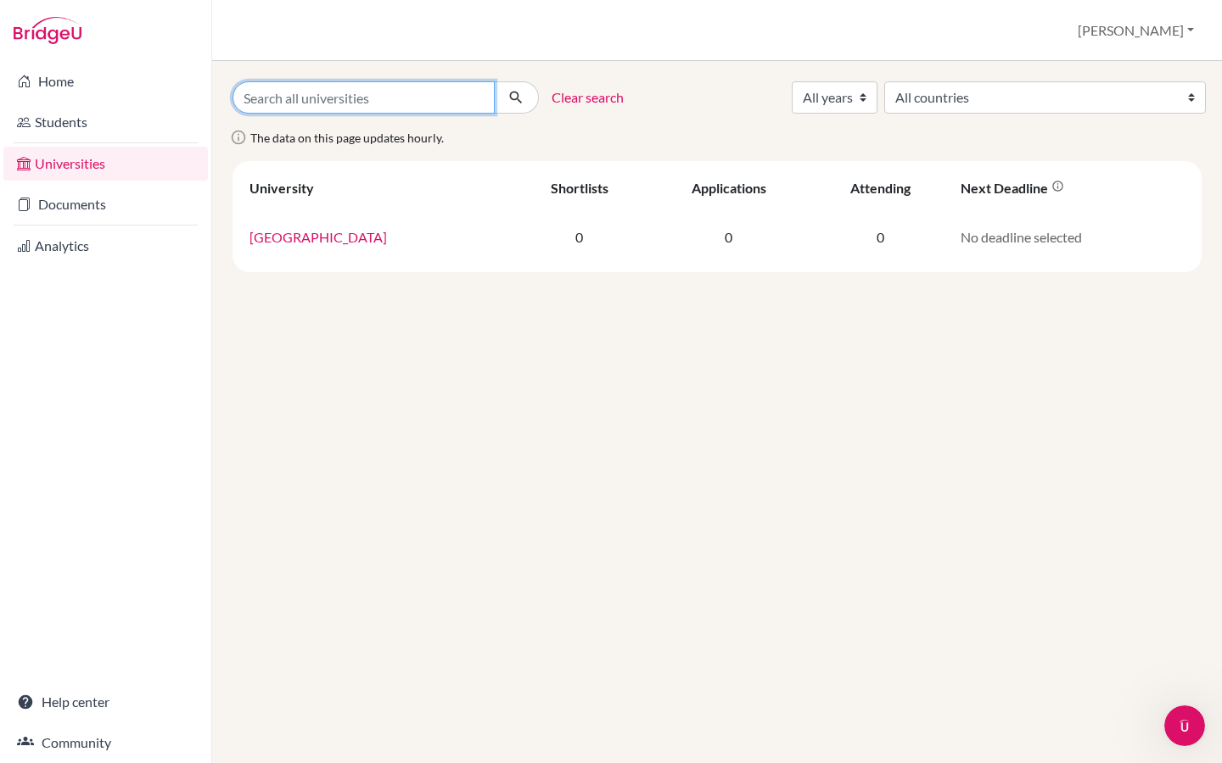
click at [399, 104] on input "Search all universities" at bounding box center [363, 97] width 262 height 32
type input "brigham young university"
click at [494, 81] on button "submit" at bounding box center [516, 97] width 45 height 32
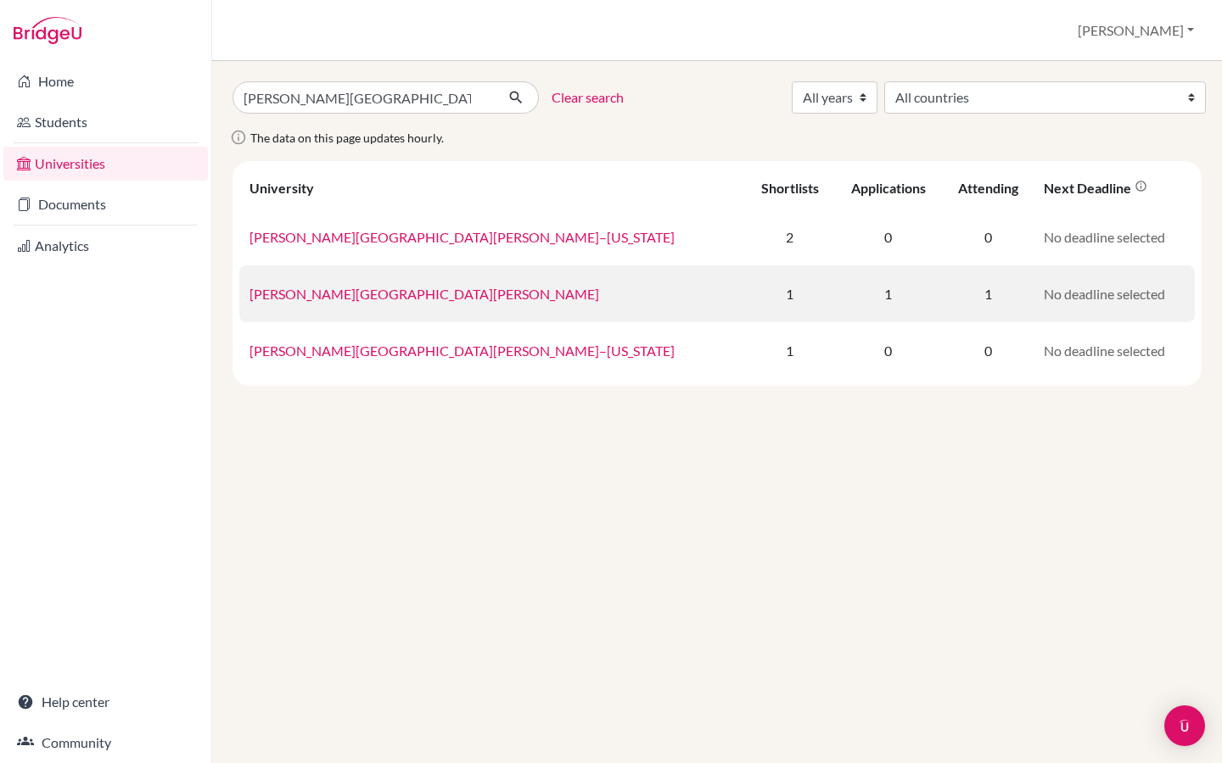
click at [306, 295] on link "Brigham Young University" at bounding box center [423, 294] width 349 height 16
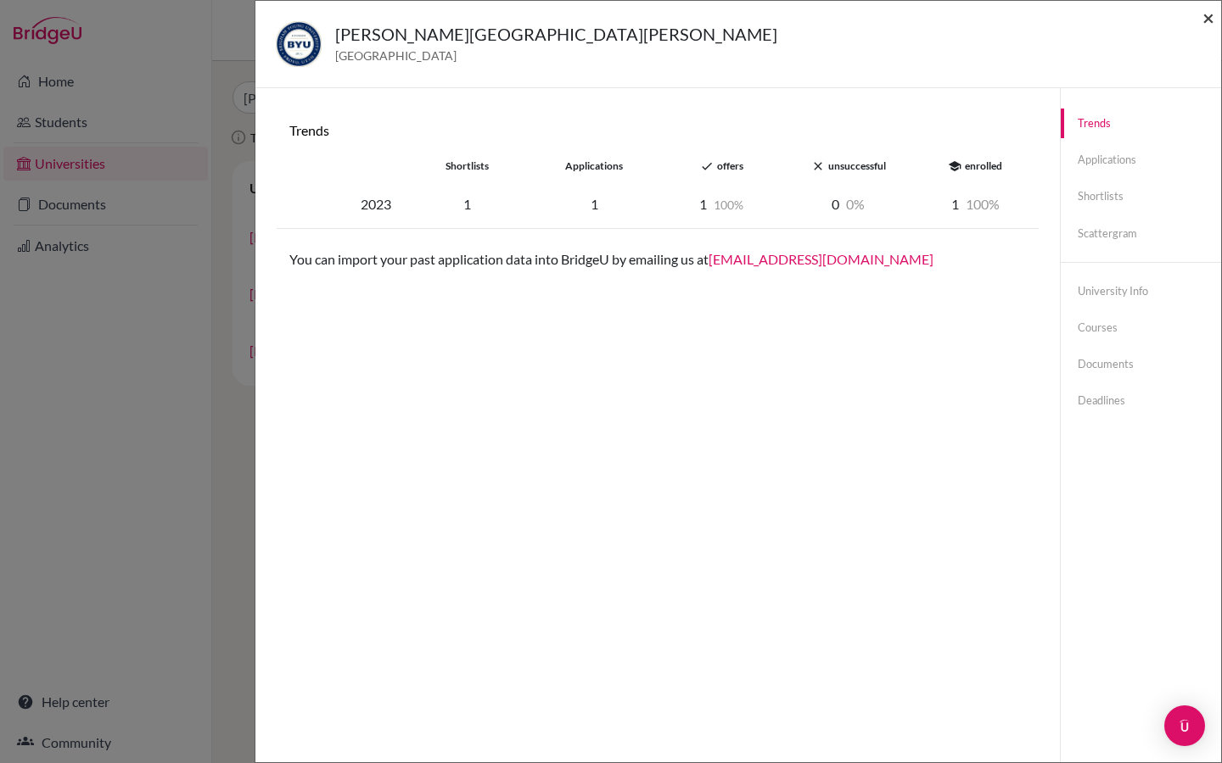
click at [1210, 20] on span "×" at bounding box center [1208, 17] width 12 height 25
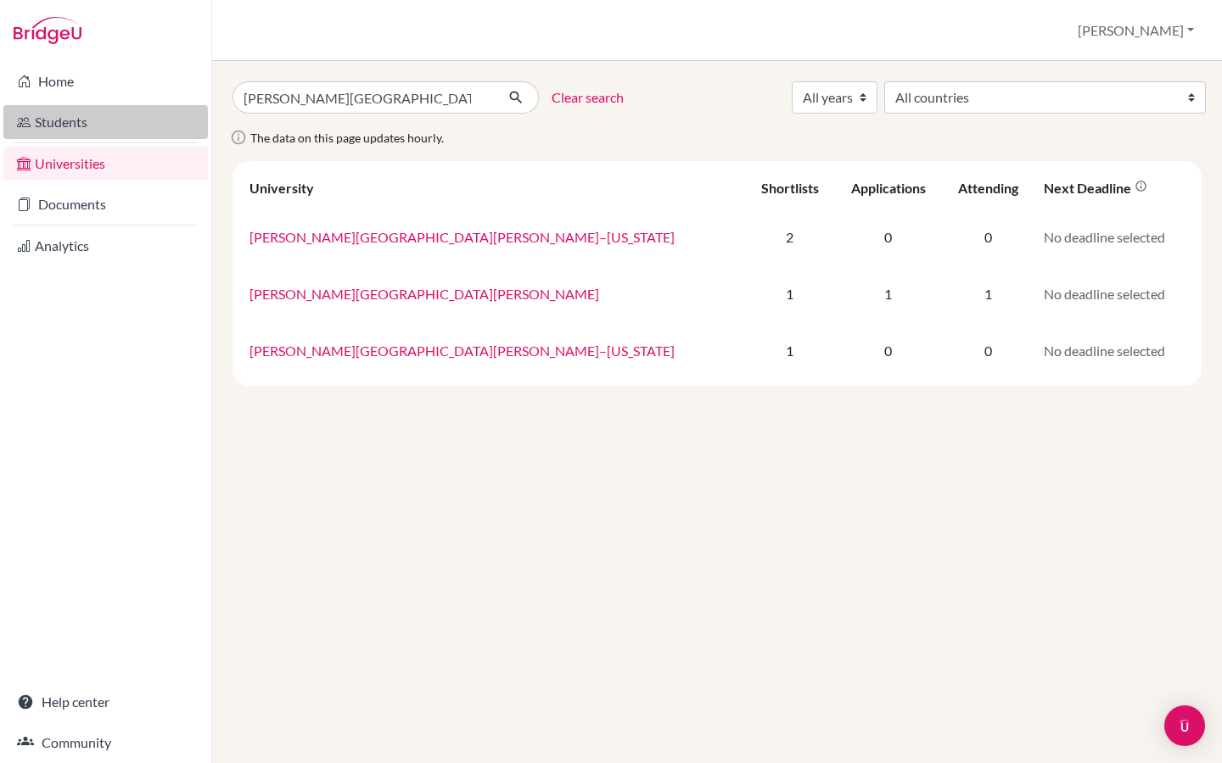
click at [46, 128] on link "Students" at bounding box center [105, 122] width 204 height 34
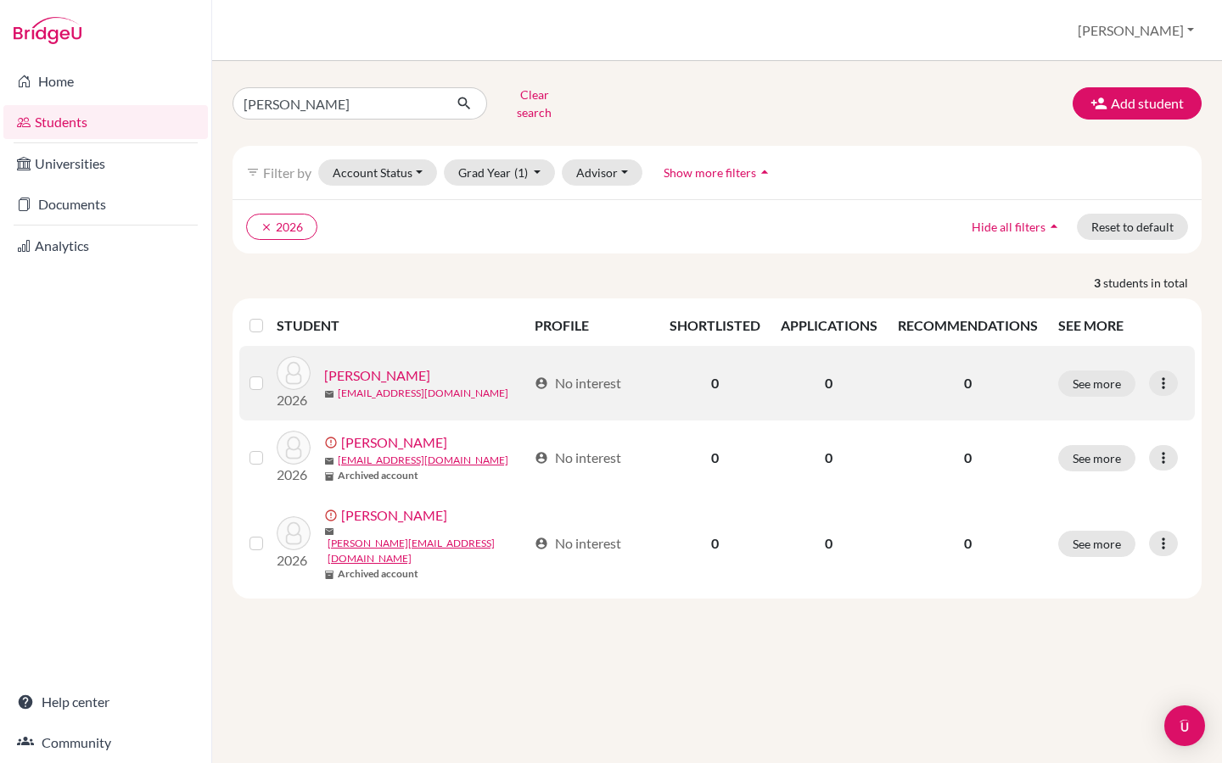
click at [389, 386] on link "[EMAIL_ADDRESS][DOMAIN_NAME]" at bounding box center [423, 393] width 171 height 15
click at [363, 366] on link "[PERSON_NAME]" at bounding box center [377, 376] width 106 height 20
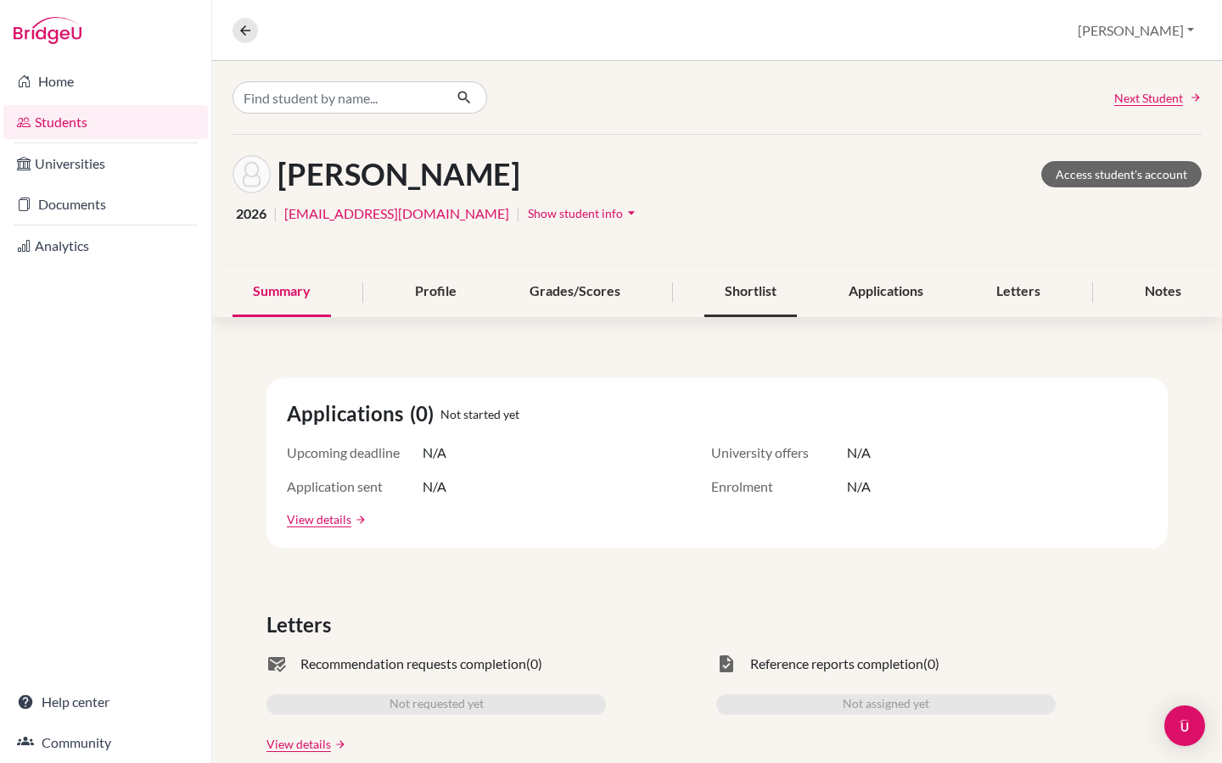
click at [762, 303] on div "Shortlist" at bounding box center [750, 292] width 92 height 50
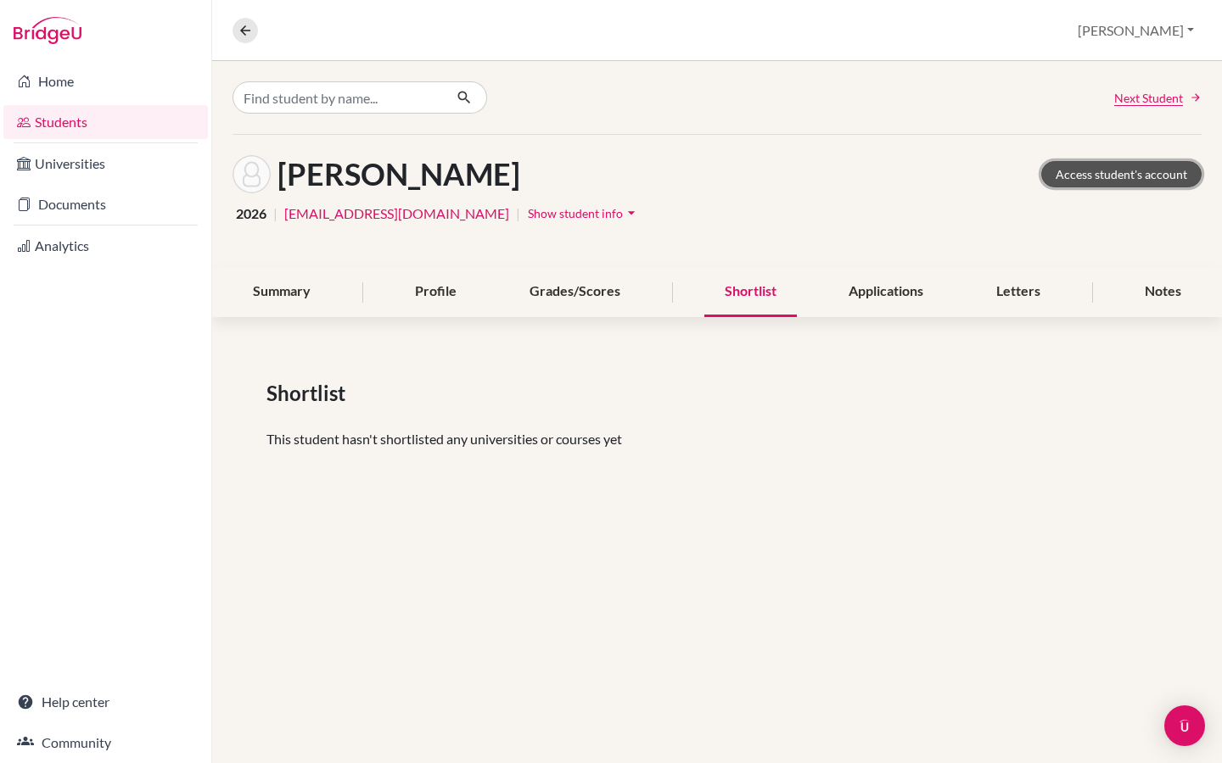
click at [1117, 169] on link "Access student's account" at bounding box center [1121, 174] width 160 height 26
